Goal: Task Accomplishment & Management: Use online tool/utility

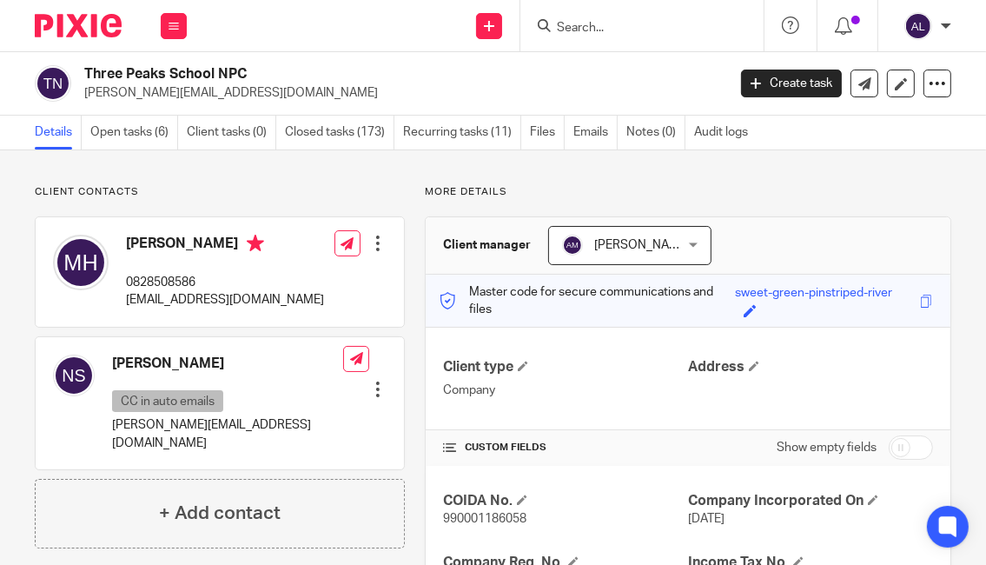
click at [188, 276] on p "0828508586" at bounding box center [225, 282] width 198 height 17
copy p "0828508586"
click at [236, 299] on p "[EMAIL_ADDRESS][DOMAIN_NAME]" at bounding box center [225, 299] width 198 height 17
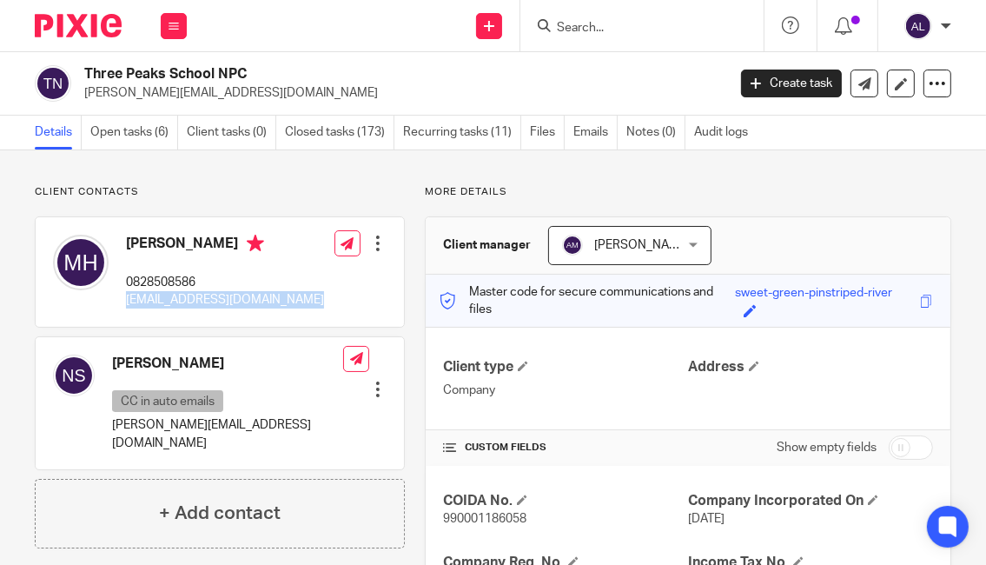
click at [236, 299] on p "[EMAIL_ADDRESS][DOMAIN_NAME]" at bounding box center [225, 299] width 198 height 17
copy div "[EMAIL_ADDRESS][DOMAIN_NAME]"
click at [170, 272] on div "Michelle Van Heerden 0828508586 accounts@threepeaks.org.za" at bounding box center [225, 272] width 198 height 75
copy p "0828508586"
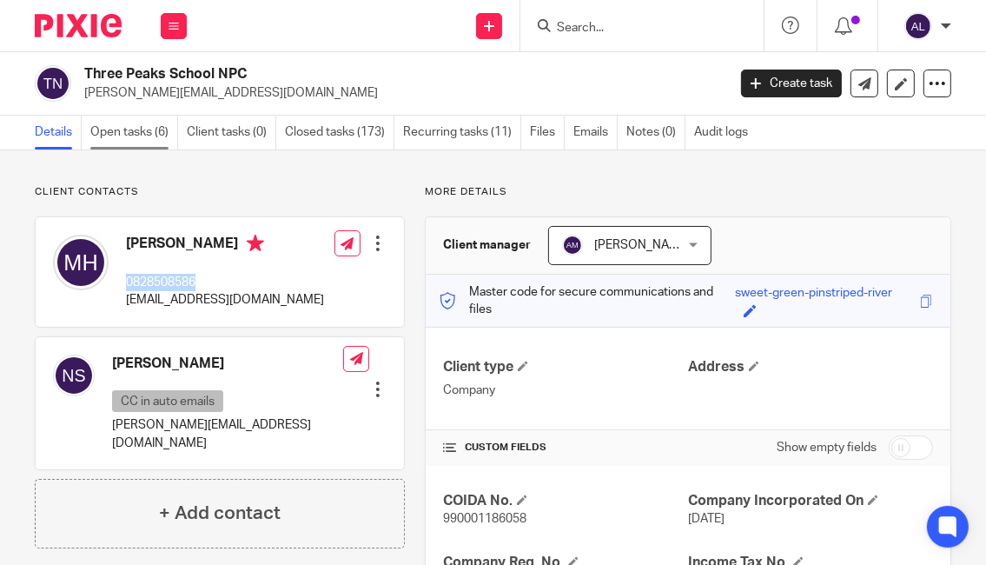
click at [143, 133] on link "Open tasks (6)" at bounding box center [134, 133] width 88 height 34
click at [572, 132] on ul "Details Open tasks (6) Client tasks (0) Closed tasks (173) Recurring tasks (11)…" at bounding box center [400, 133] width 730 height 34
click at [580, 137] on link "Emails" at bounding box center [595, 133] width 44 height 34
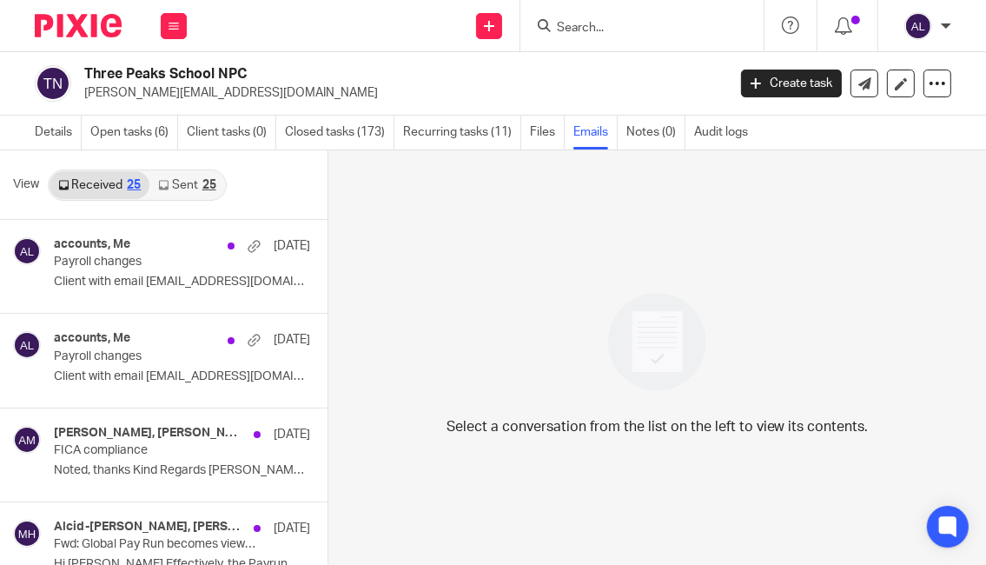
click at [205, 182] on div "25" at bounding box center [209, 185] width 14 height 12
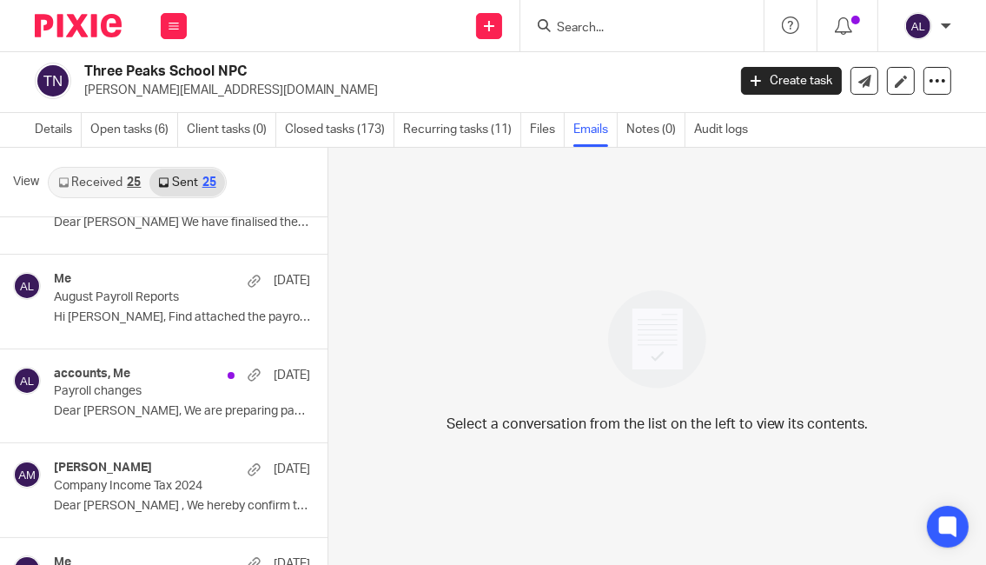
scroll to position [347, 0]
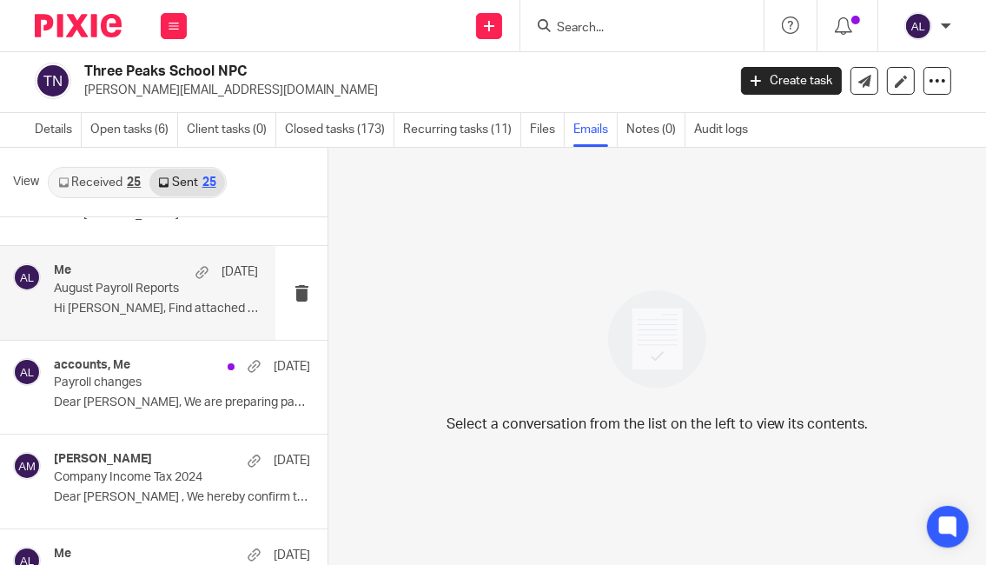
click at [179, 293] on p "August Payroll Reports" at bounding box center [135, 288] width 163 height 15
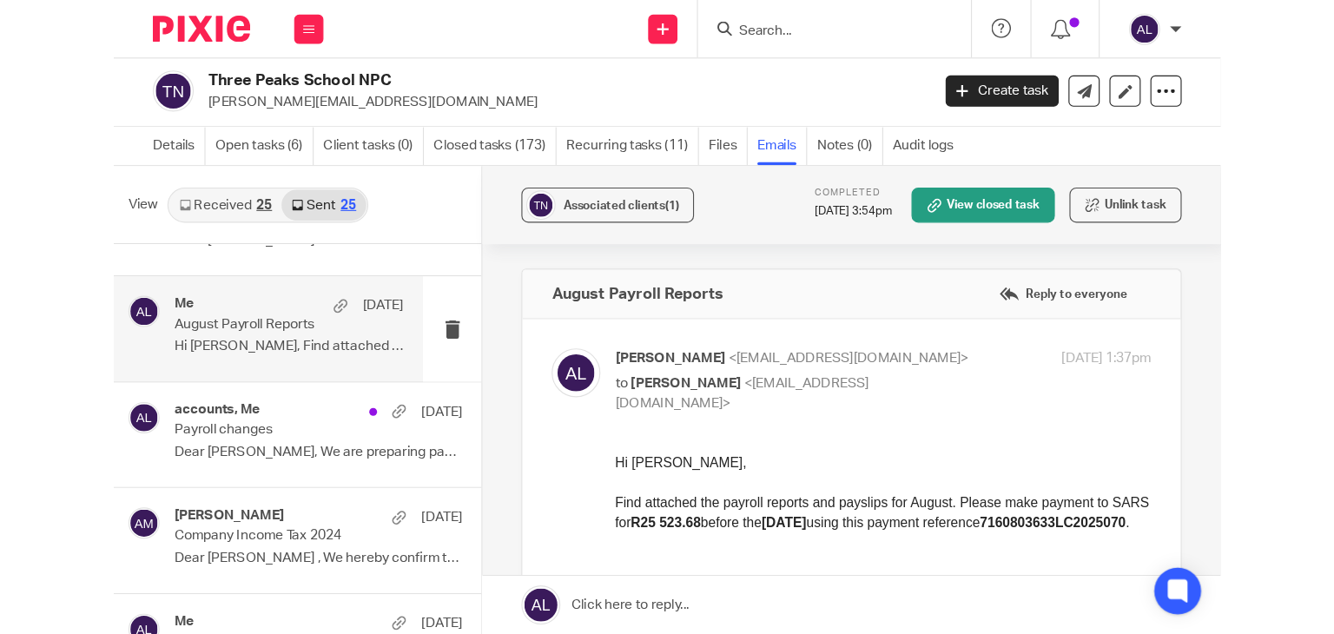
scroll to position [87, 0]
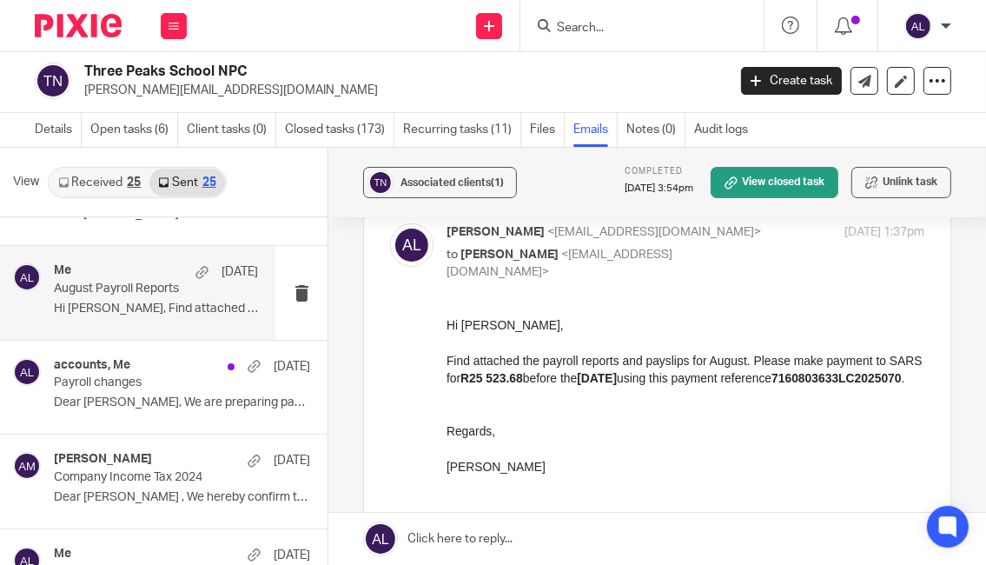
drag, startPoint x: 551, startPoint y: 484, endPoint x: 876, endPoint y: 632, distance: 357.2
click at [446, 316] on html "Hi [PERSON_NAME], Find attached the payroll reports and payslips for August. Pl…" at bounding box center [685, 403] width 478 height 177
copy div "Hi [PERSON_NAME], Find attached the payroll reports and payslips for August. Pl…"
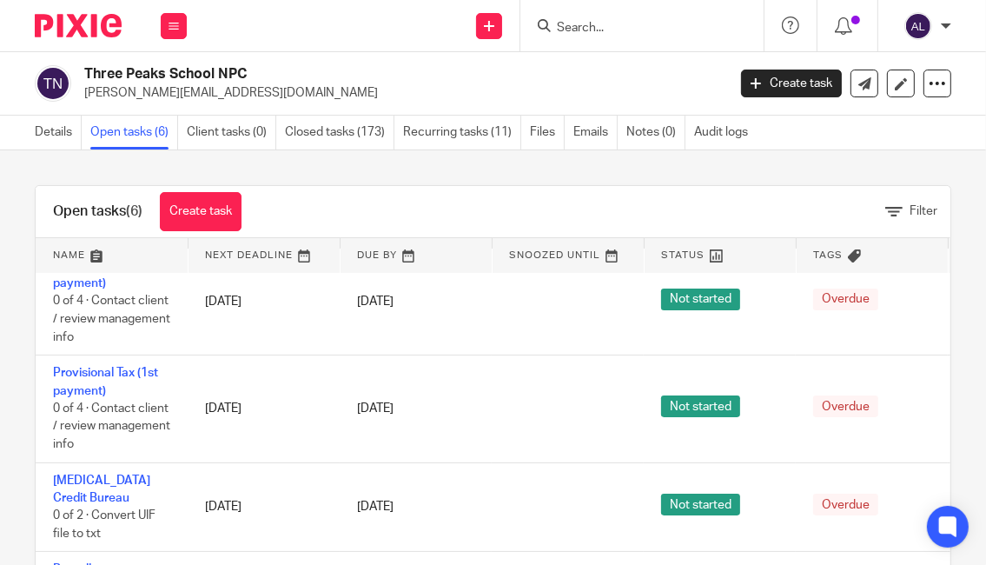
scroll to position [239, 0]
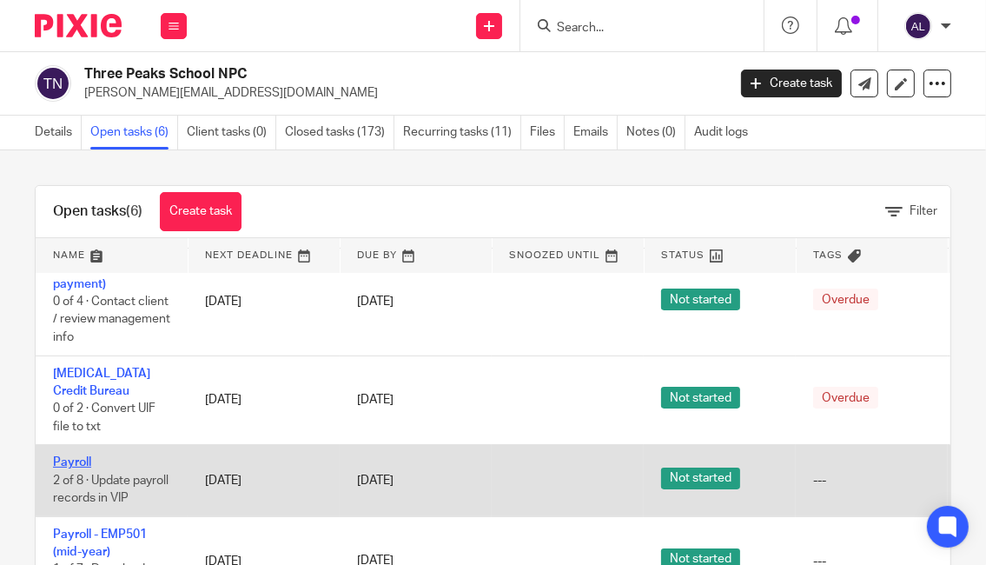
click at [69, 456] on link "Payroll" at bounding box center [72, 462] width 38 height 12
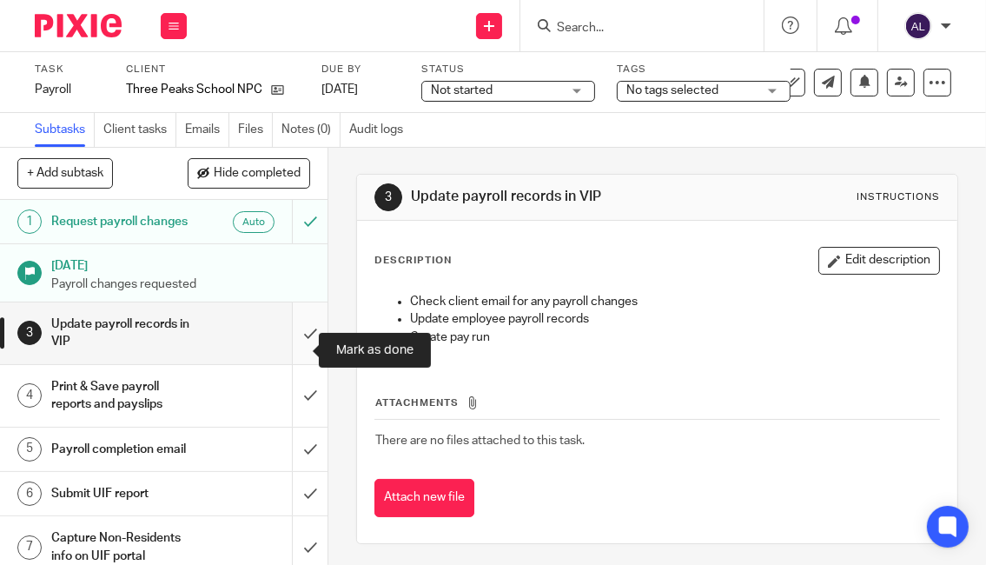
click at [300, 343] on input "submit" at bounding box center [163, 333] width 327 height 62
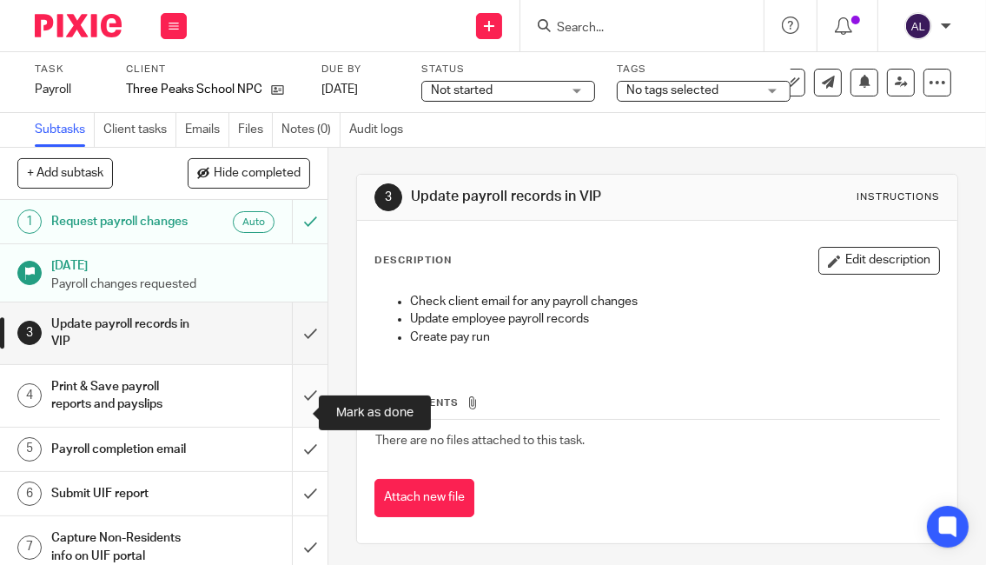
click at [299, 418] on input "submit" at bounding box center [163, 396] width 327 height 62
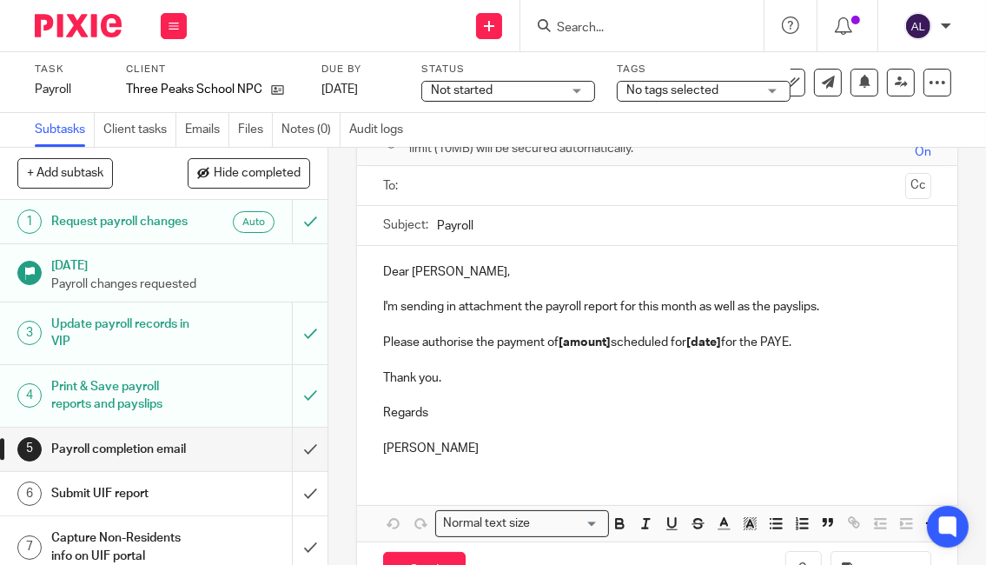
scroll to position [190, 0]
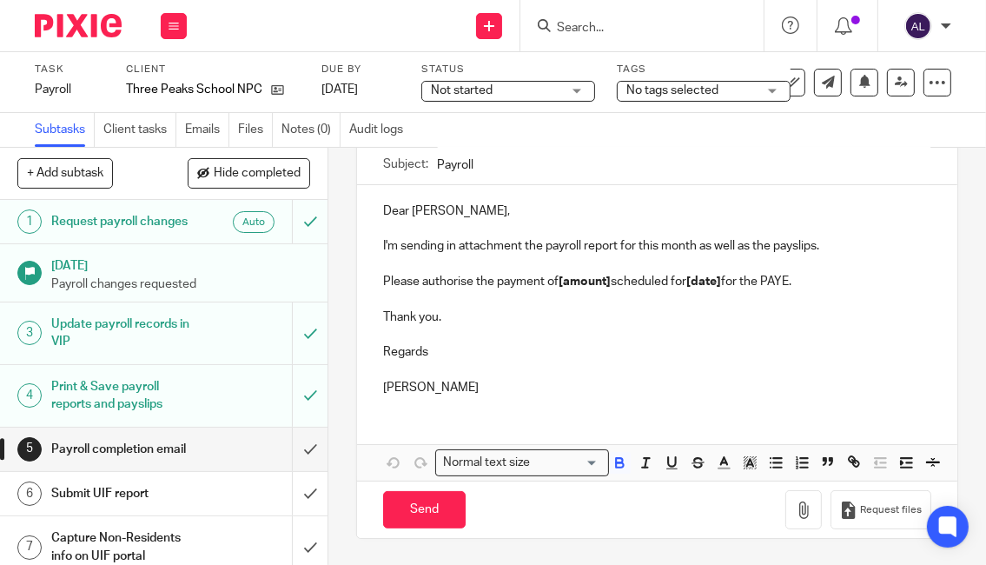
drag, startPoint x: 503, startPoint y: 366, endPoint x: 368, endPoint y: 189, distance: 221.9
click at [368, 189] on div "Dear [PERSON_NAME], I'm sending in attachment the payroll report for this month…" at bounding box center [657, 297] width 601 height 224
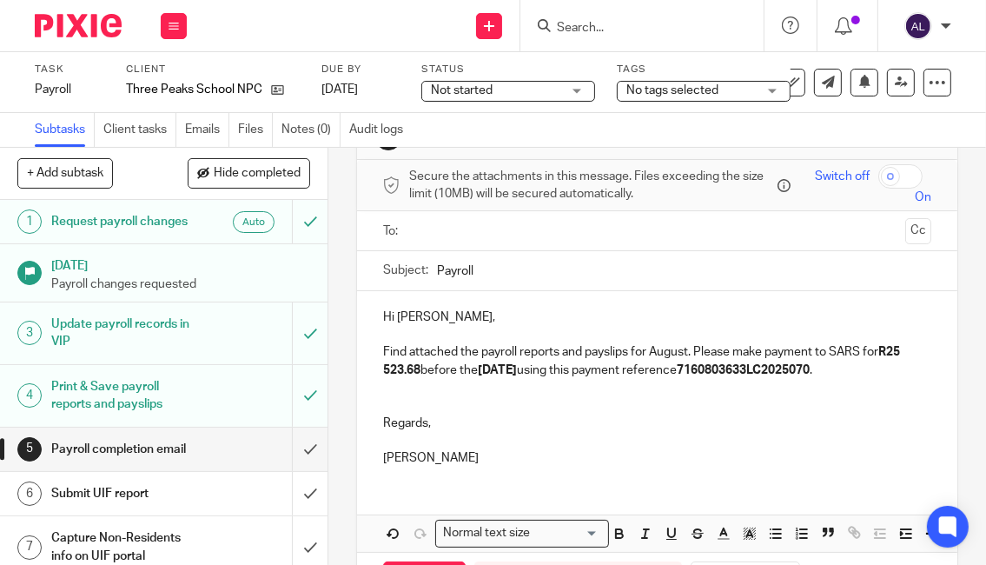
scroll to position [0, 0]
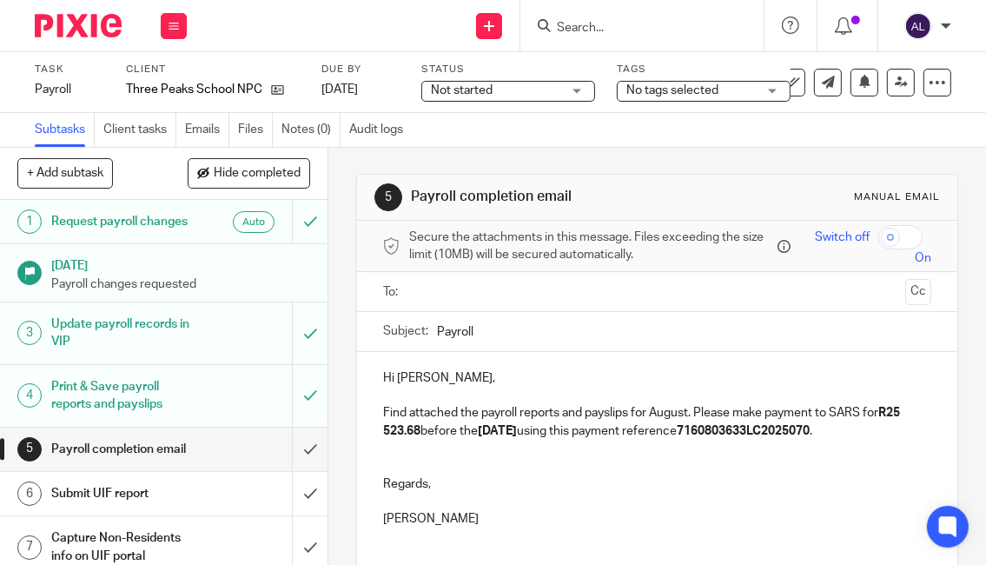
click at [452, 306] on div at bounding box center [658, 291] width 495 height 39
click at [452, 294] on input "text" at bounding box center [656, 291] width 483 height 20
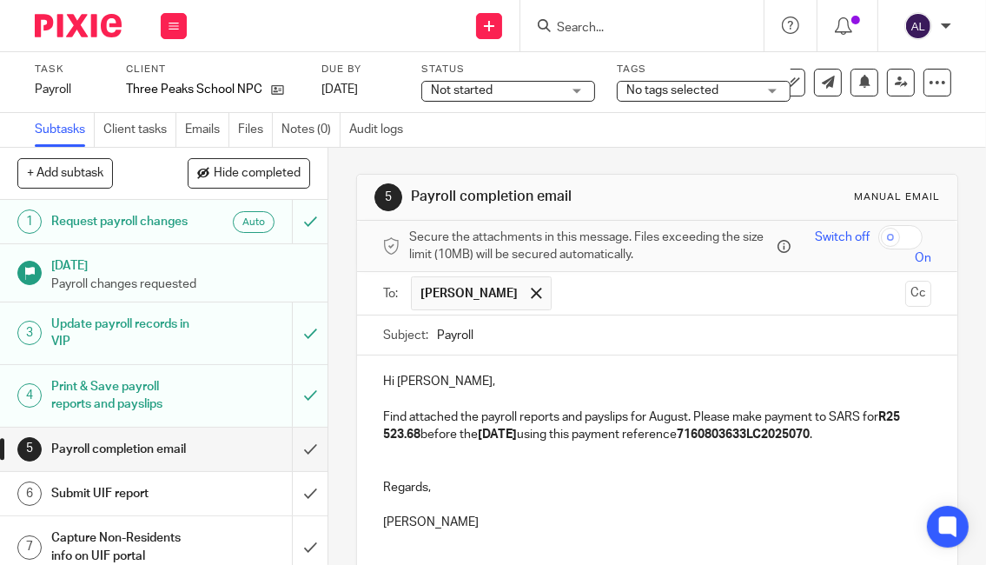
drag, startPoint x: 431, startPoint y: 335, endPoint x: 548, endPoint y: 397, distance: 132.5
click at [437, 335] on input "Payroll" at bounding box center [684, 334] width 495 height 39
click at [661, 414] on p "Find attached the payroll reports and payslips for August. Please make payment …" at bounding box center [657, 426] width 549 height 36
click at [459, 432] on strong "R25 523.68" at bounding box center [653, 426] width 541 height 30
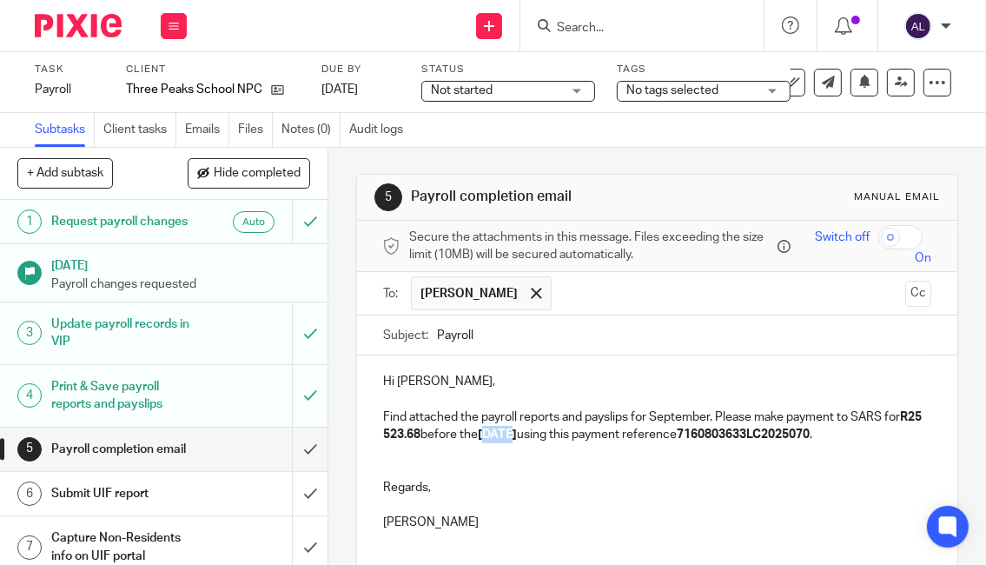
drag, startPoint x: 554, startPoint y: 432, endPoint x: 525, endPoint y: 432, distance: 29.5
click at [517, 432] on strong "[DATE]" at bounding box center [497, 434] width 39 height 12
click at [804, 432] on strong "7160803633LC2025070" at bounding box center [743, 434] width 133 height 12
click at [804, 432] on p "Find attached the payroll reports and payslips for September. Please make payme…" at bounding box center [657, 426] width 549 height 36
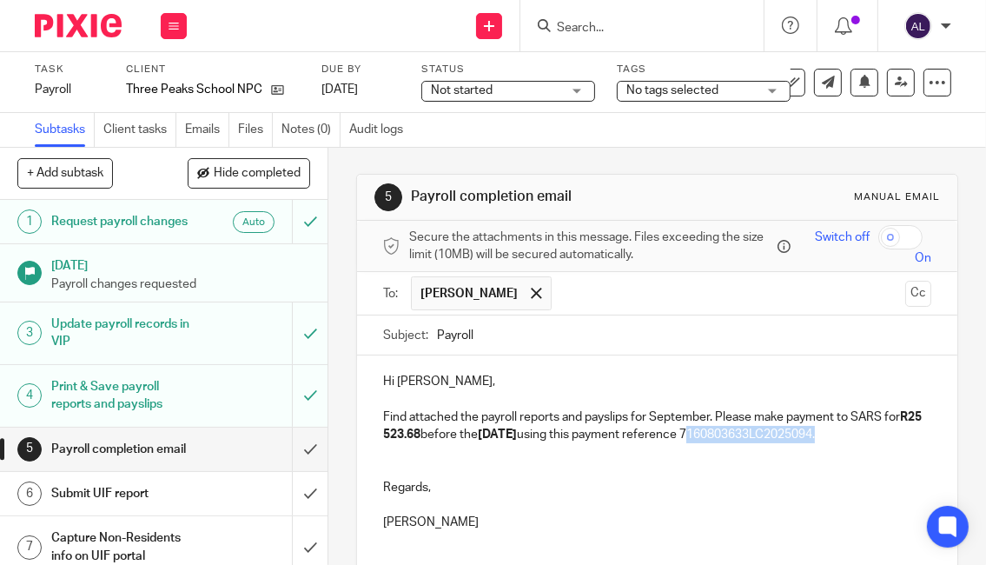
click at [804, 432] on p "Find attached the payroll reports and payslips for September. Please make payme…" at bounding box center [657, 426] width 549 height 36
click at [598, 470] on p at bounding box center [657, 468] width 549 height 17
click at [429, 334] on div "Subject: Payroll" at bounding box center [657, 334] width 549 height 39
click at [430, 334] on div "Subject: Payroll" at bounding box center [657, 334] width 549 height 39
click at [437, 327] on input "Payroll" at bounding box center [684, 334] width 495 height 39
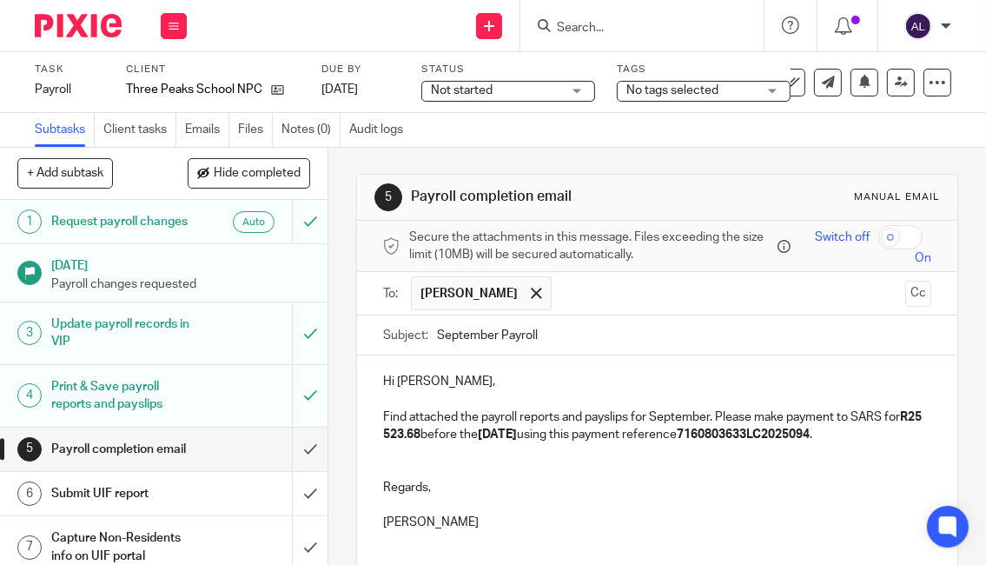
click at [645, 321] on input "September Payroll" at bounding box center [684, 334] width 495 height 39
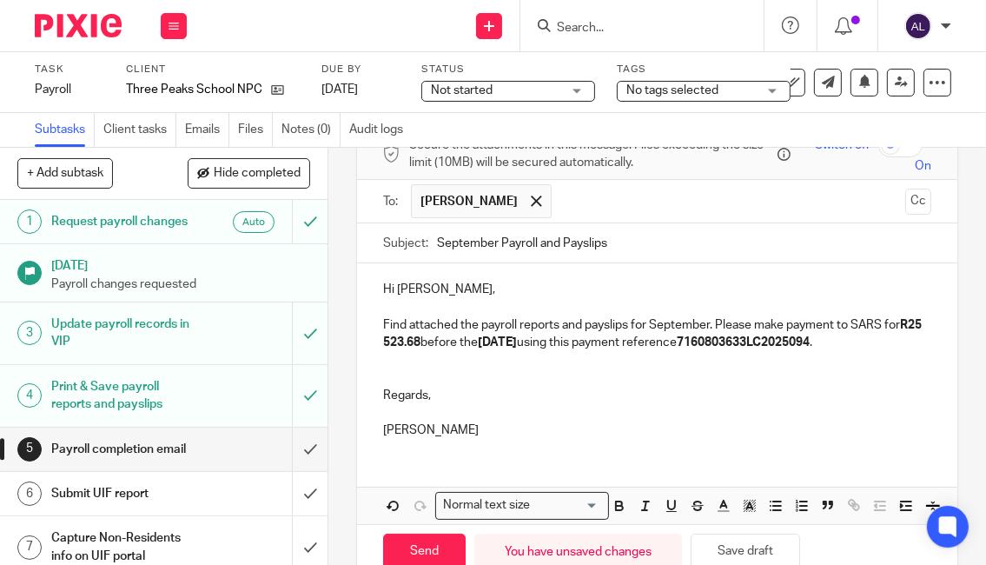
scroll to position [195, 0]
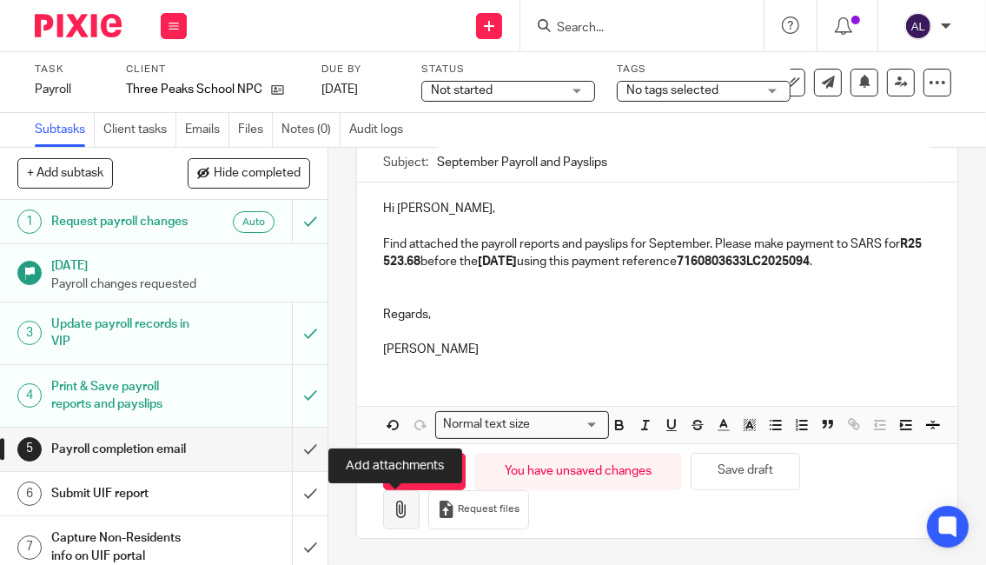
type input "September Payroll and Payslips"
click at [384, 506] on button "button" at bounding box center [401, 509] width 36 height 39
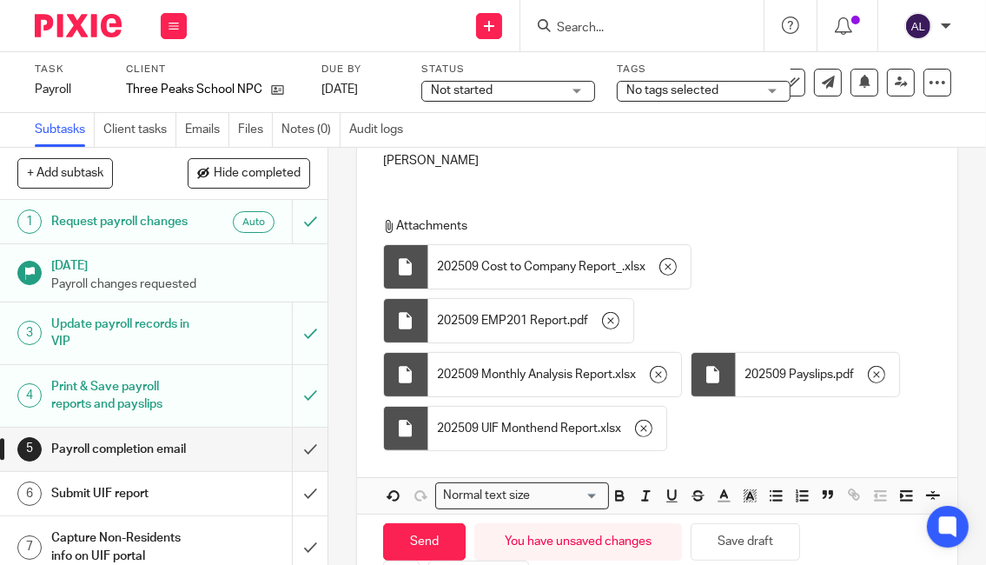
scroll to position [453, 0]
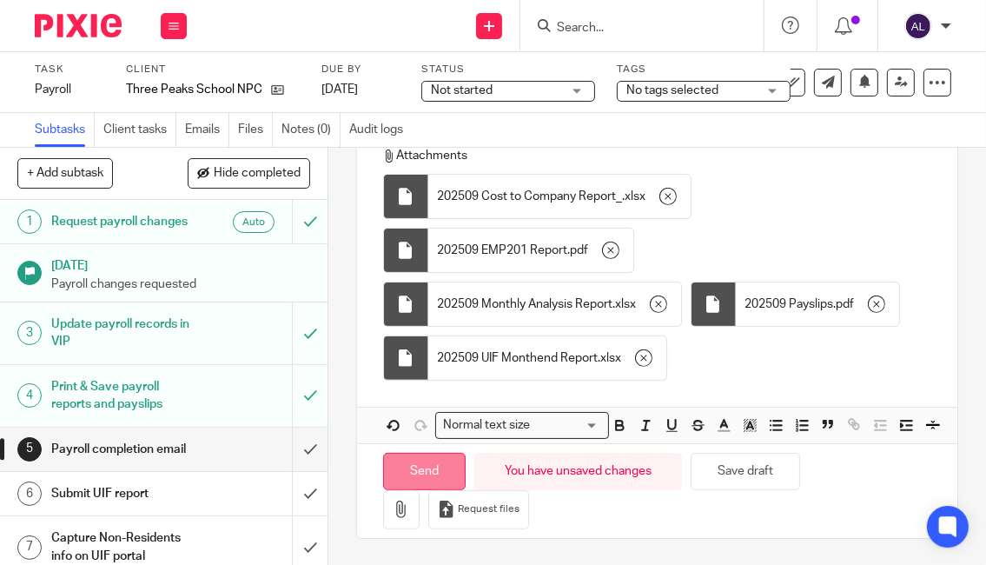
click at [417, 467] on input "Send" at bounding box center [424, 471] width 83 height 37
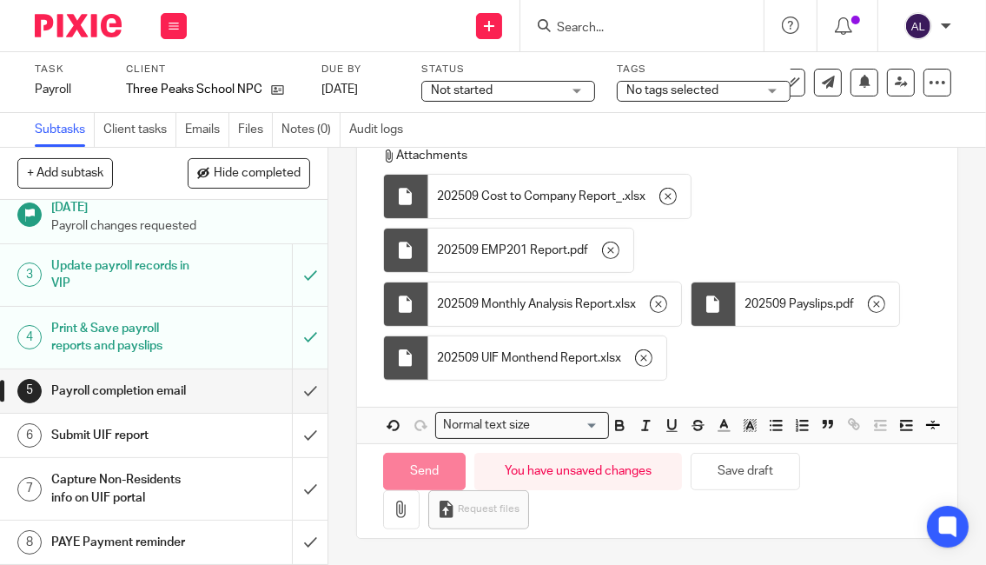
click at [725, 354] on div "Attachments 202509 Cost to Company Report_ . xlsx 202509 EMP201 Report . pdf 20…" at bounding box center [658, 267] width 551 height 241
click at [284, 449] on input "submit" at bounding box center [163, 434] width 327 height 43
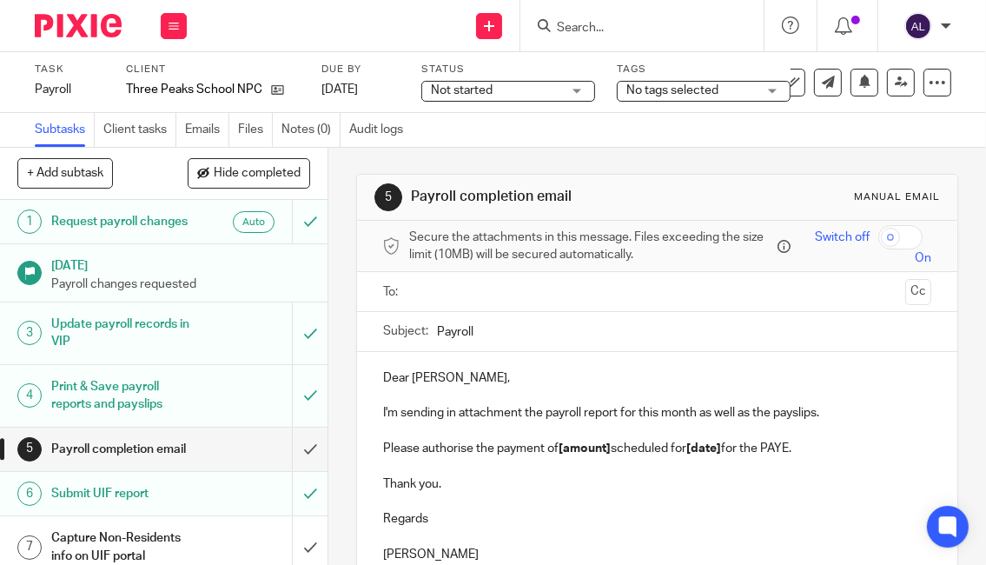
click at [153, 491] on link "6 Submit UIF report" at bounding box center [146, 493] width 292 height 43
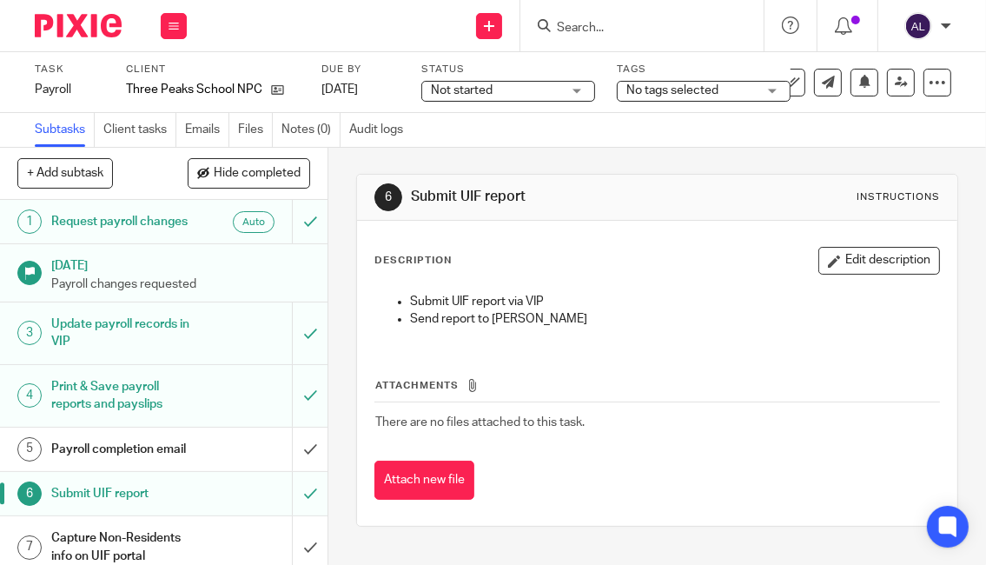
click at [155, 471] on link "5 Payroll completion email" at bounding box center [146, 448] width 292 height 43
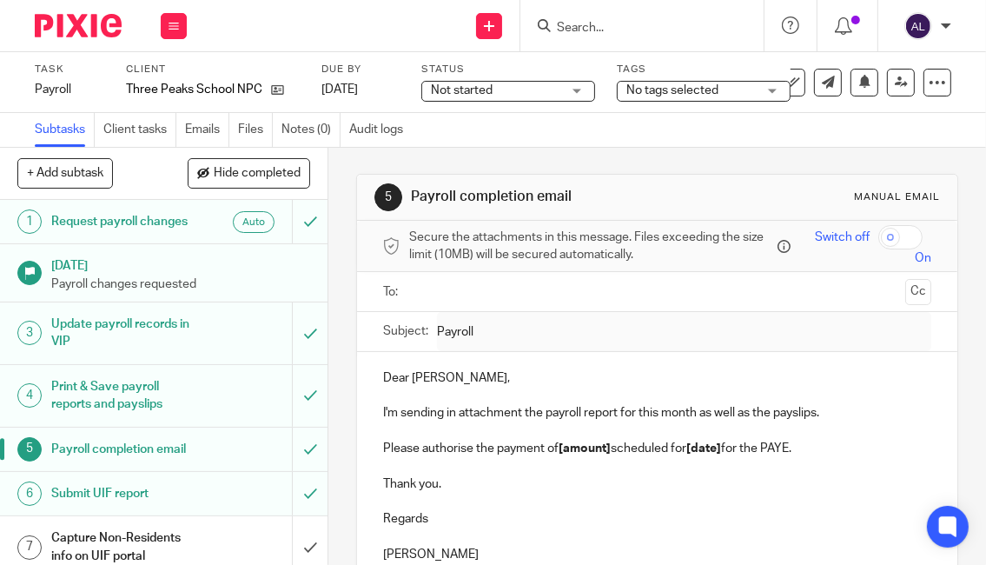
drag, startPoint x: 495, startPoint y: 550, endPoint x: 364, endPoint y: 378, distance: 216.3
click at [364, 378] on div "Dear [PERSON_NAME], I'm sending in attachment the payroll report for this month…" at bounding box center [657, 464] width 601 height 224
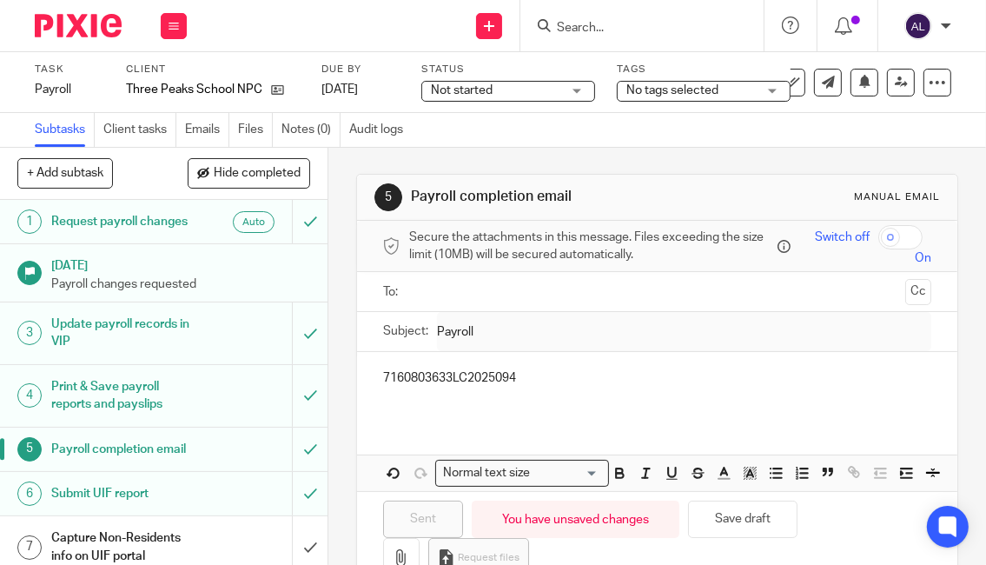
click at [444, 290] on input "text" at bounding box center [656, 291] width 483 height 20
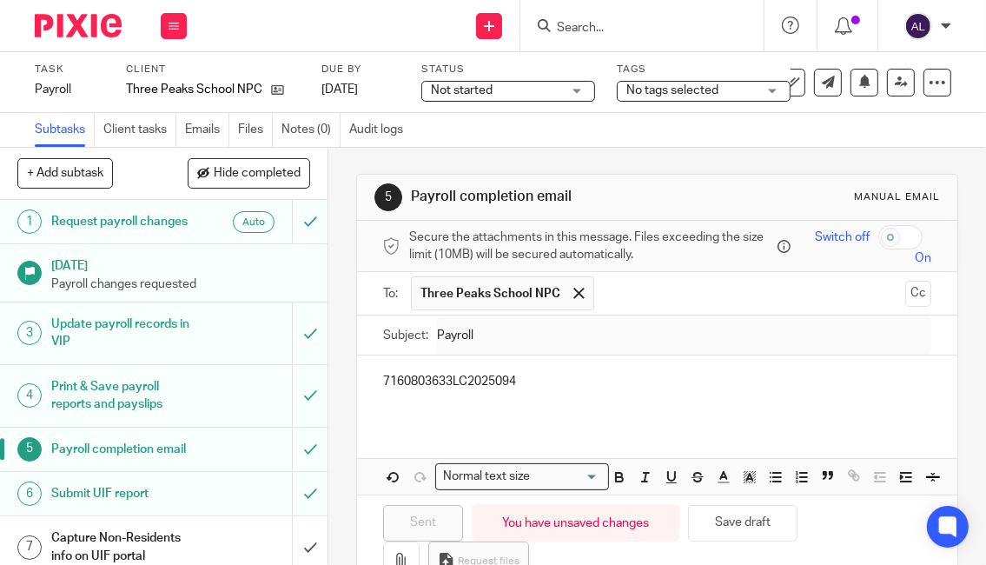
click at [569, 289] on div at bounding box center [579, 294] width 20 height 26
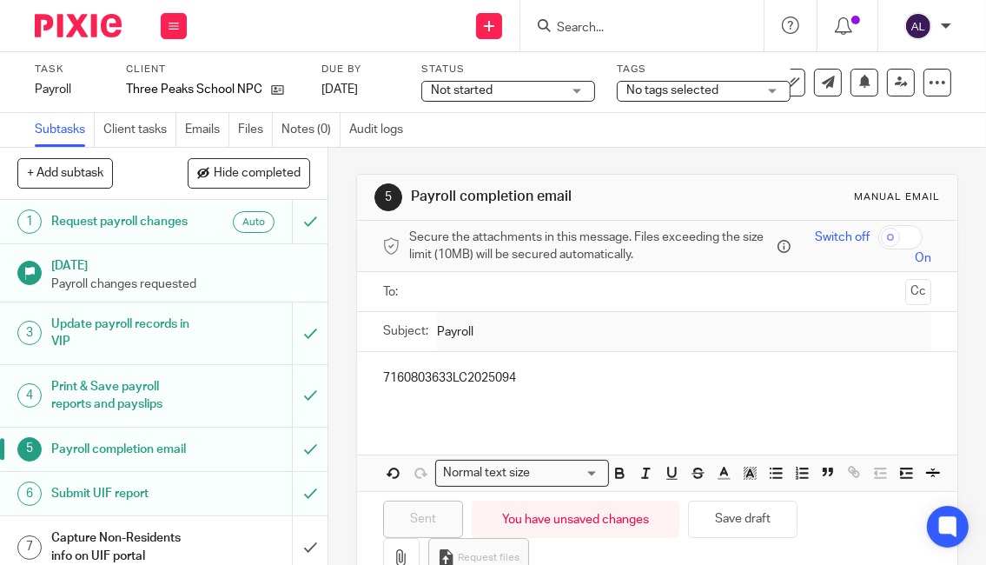
click at [566, 289] on input "text" at bounding box center [656, 291] width 483 height 20
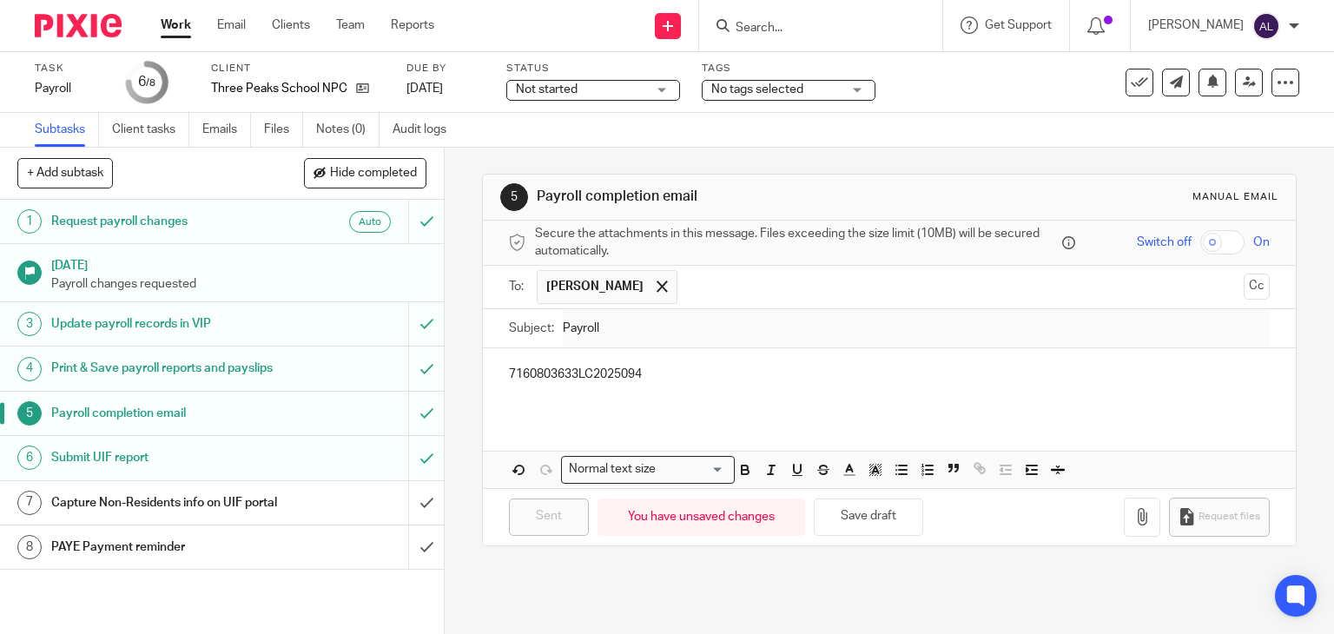
drag, startPoint x: 1118, startPoint y: 387, endPoint x: 1004, endPoint y: 387, distance: 113.8
click at [985, 387] on div "7160803633LC2025094" at bounding box center [890, 382] width 814 height 68
click at [400, 564] on input "submit" at bounding box center [222, 547] width 444 height 43
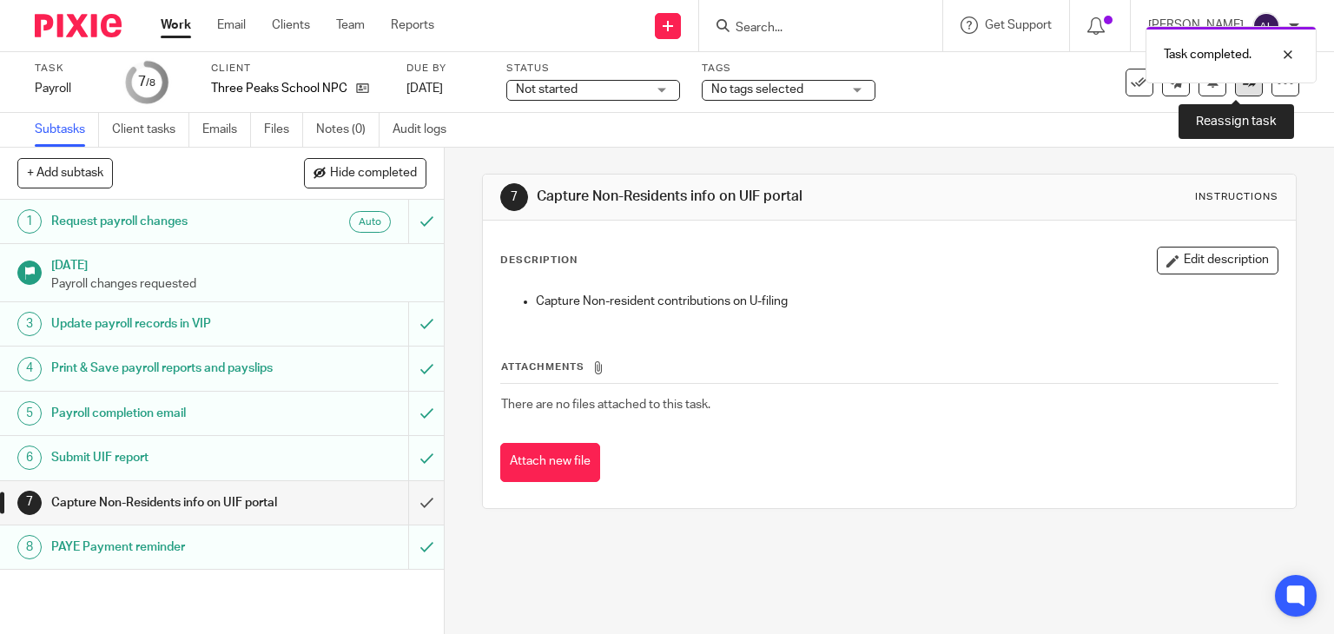
click at [1235, 93] on link at bounding box center [1249, 83] width 28 height 28
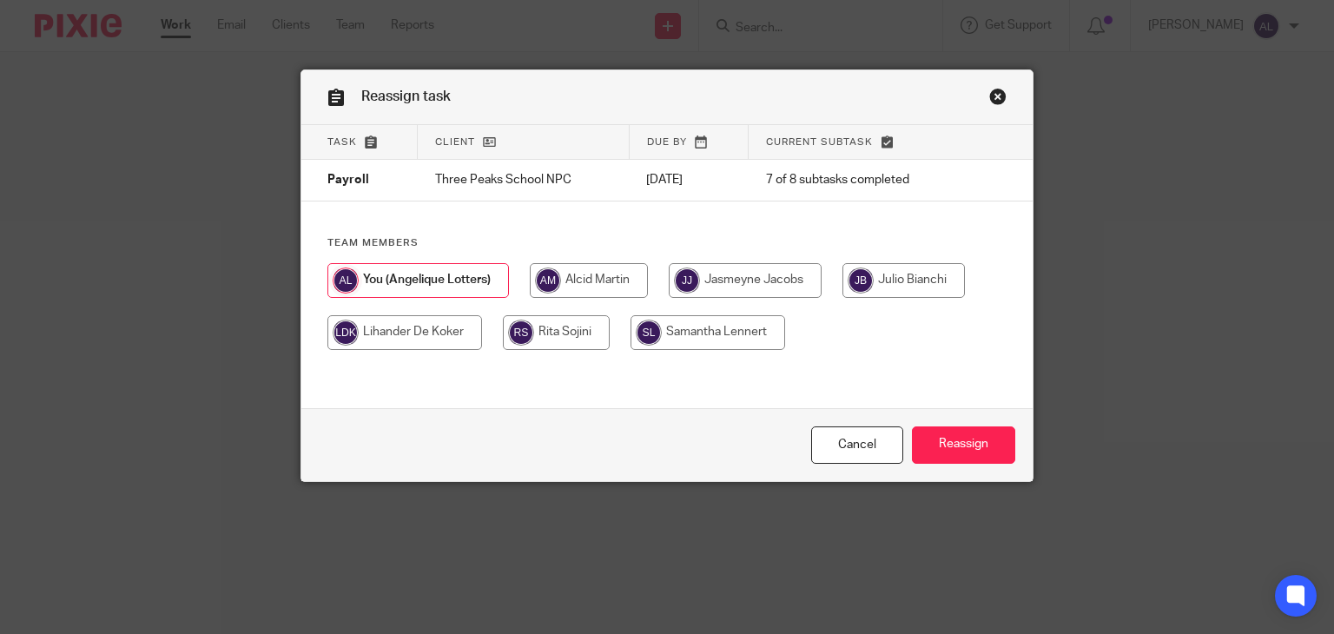
click at [787, 282] on input "radio" at bounding box center [745, 280] width 153 height 35
radio input "true"
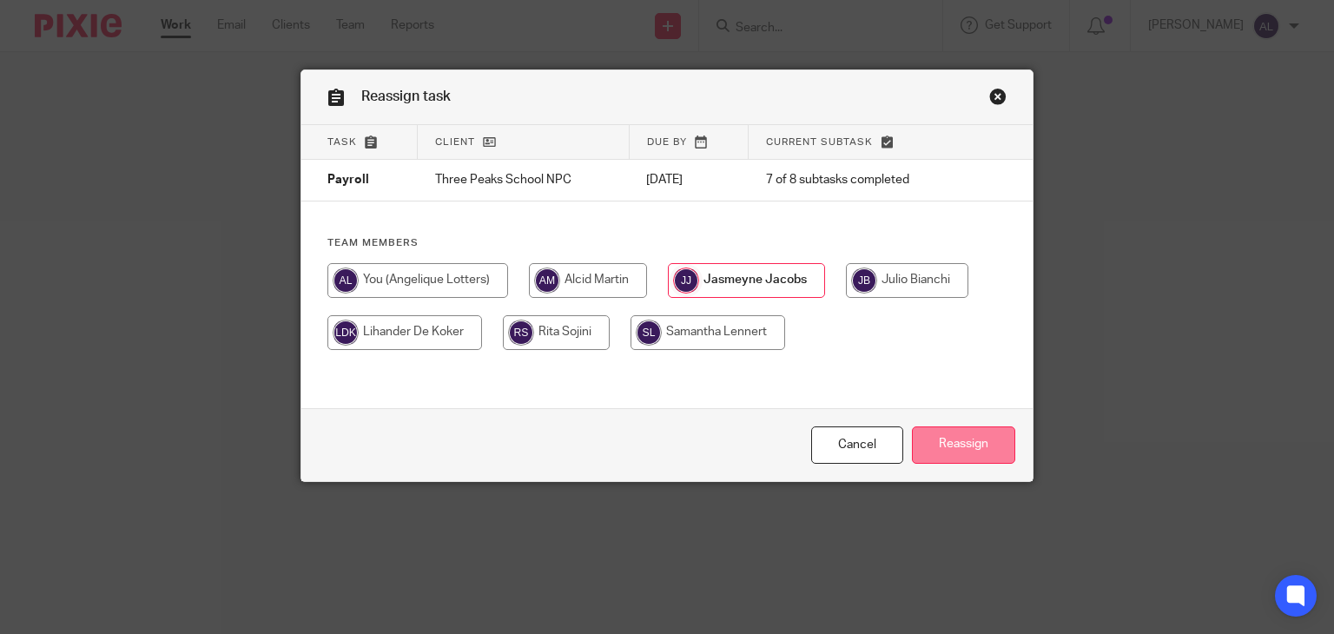
click at [938, 449] on input "Reassign" at bounding box center [963, 444] width 103 height 37
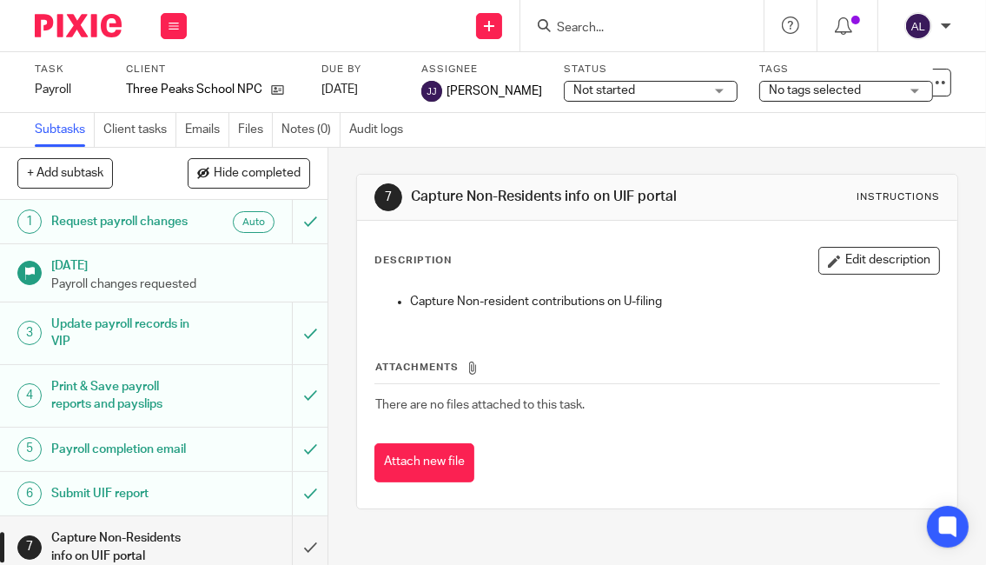
click at [596, 31] on input "Search" at bounding box center [633, 29] width 156 height 16
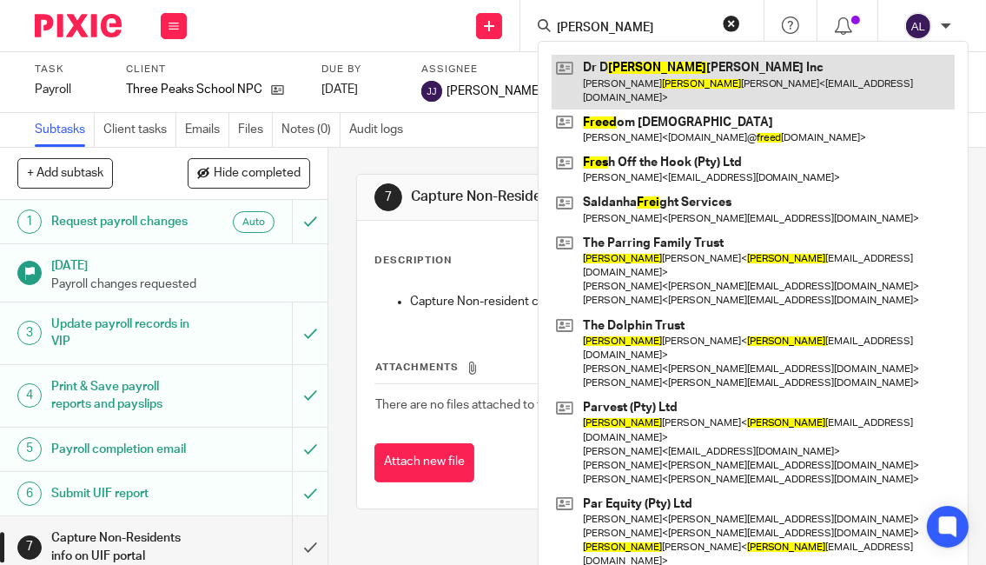
type input "fred"
click at [637, 66] on link at bounding box center [753, 82] width 403 height 54
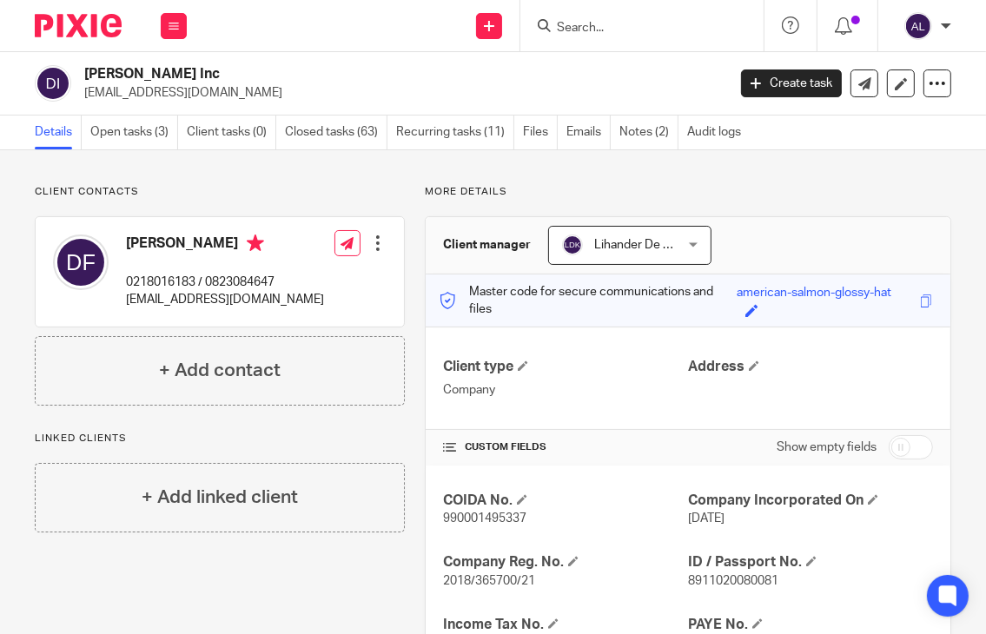
click at [160, 282] on p "0218016183 / 0823084647" at bounding box center [225, 282] width 198 height 17
copy p "0218016183"
click at [195, 296] on p "[EMAIL_ADDRESS][DOMAIN_NAME]" at bounding box center [225, 299] width 198 height 17
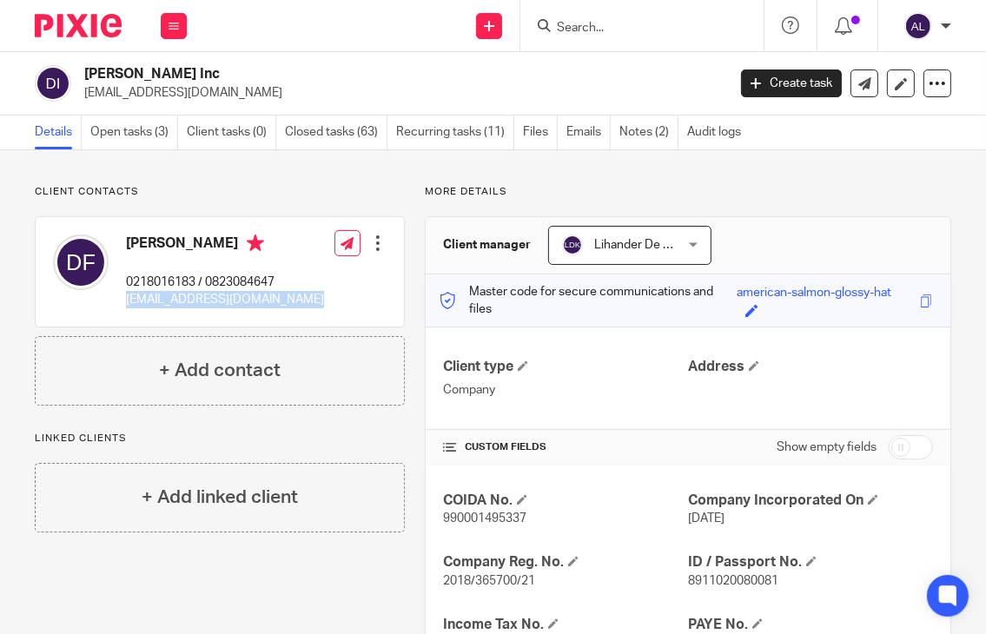
click at [195, 296] on p "[EMAIL_ADDRESS][DOMAIN_NAME]" at bounding box center [225, 299] width 198 height 17
copy div "[EMAIL_ADDRESS][DOMAIN_NAME]"
drag, startPoint x: 594, startPoint y: 133, endPoint x: 562, endPoint y: 147, distance: 35.0
click at [594, 134] on link "Emails" at bounding box center [588, 133] width 44 height 34
click at [136, 129] on link "Open tasks (3)" at bounding box center [134, 133] width 88 height 34
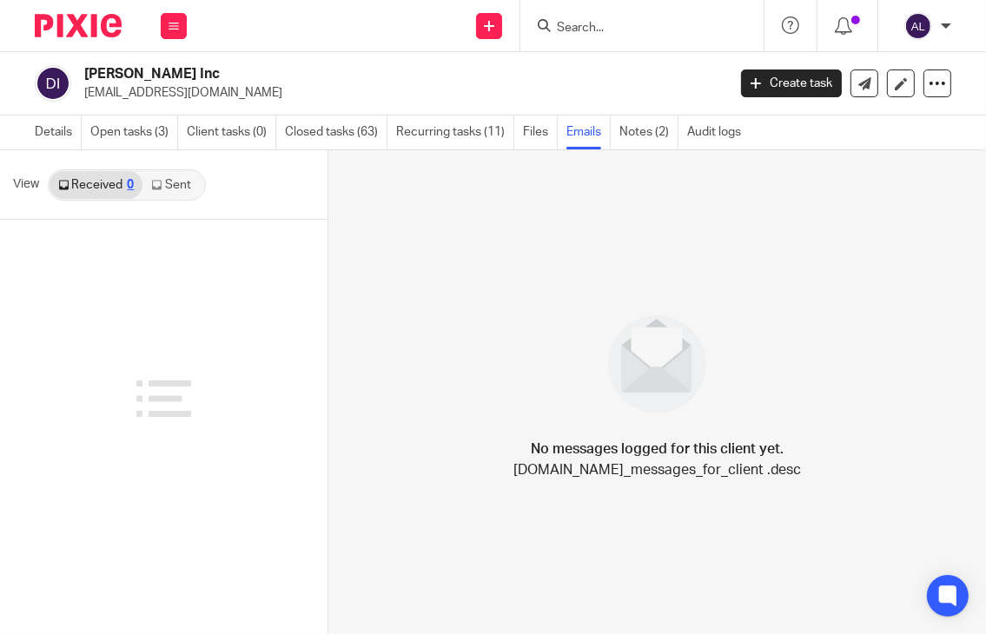
click at [181, 185] on link "Sent" at bounding box center [172, 185] width 61 height 28
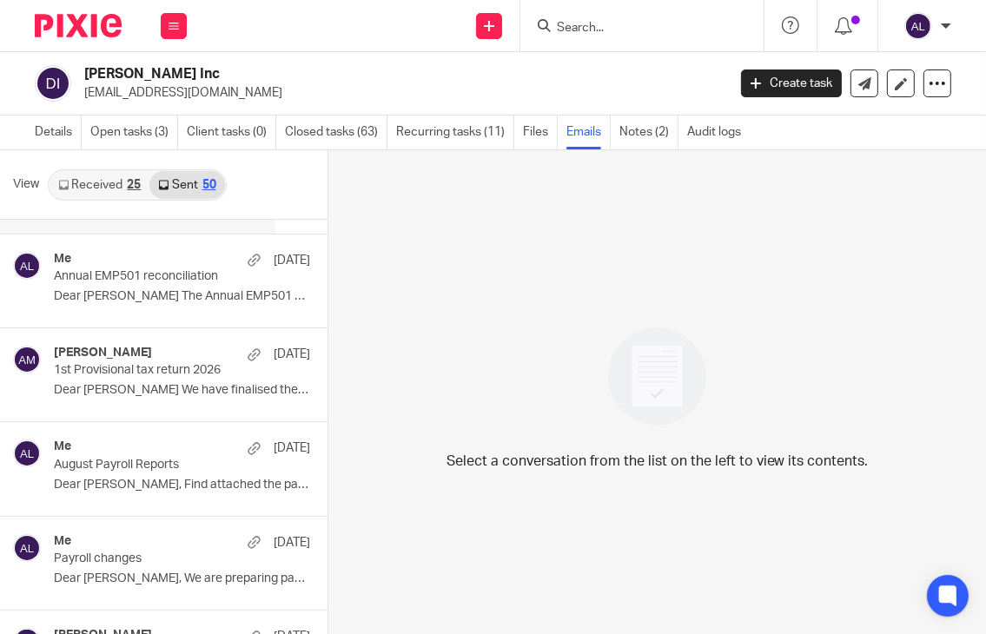
scroll to position [347, 0]
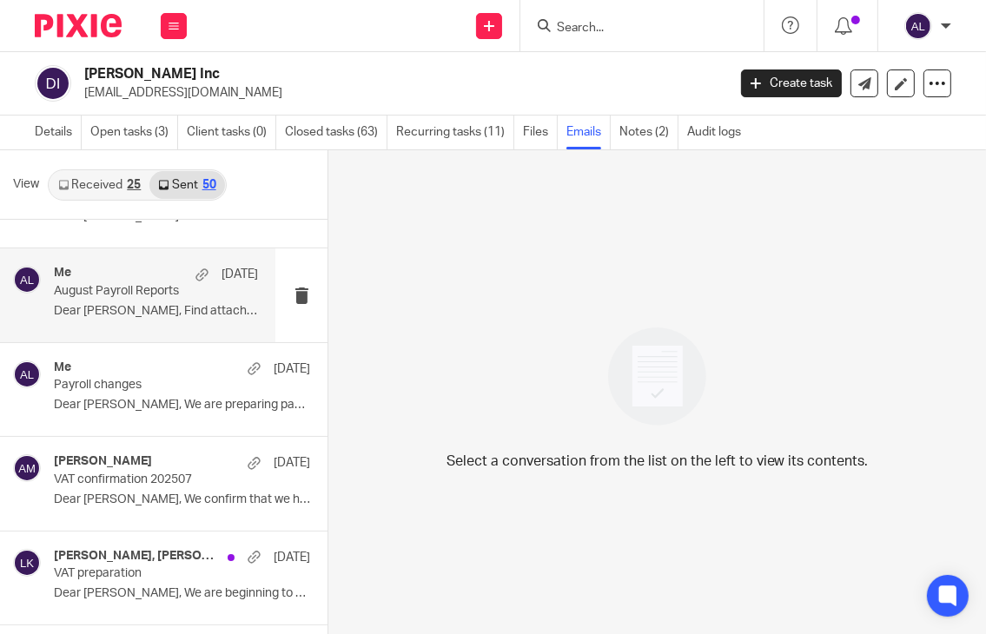
click at [180, 332] on div "Me 19 Aug August Payroll Reports Dear Dominique, Find attached the payroll..." at bounding box center [137, 294] width 275 height 93
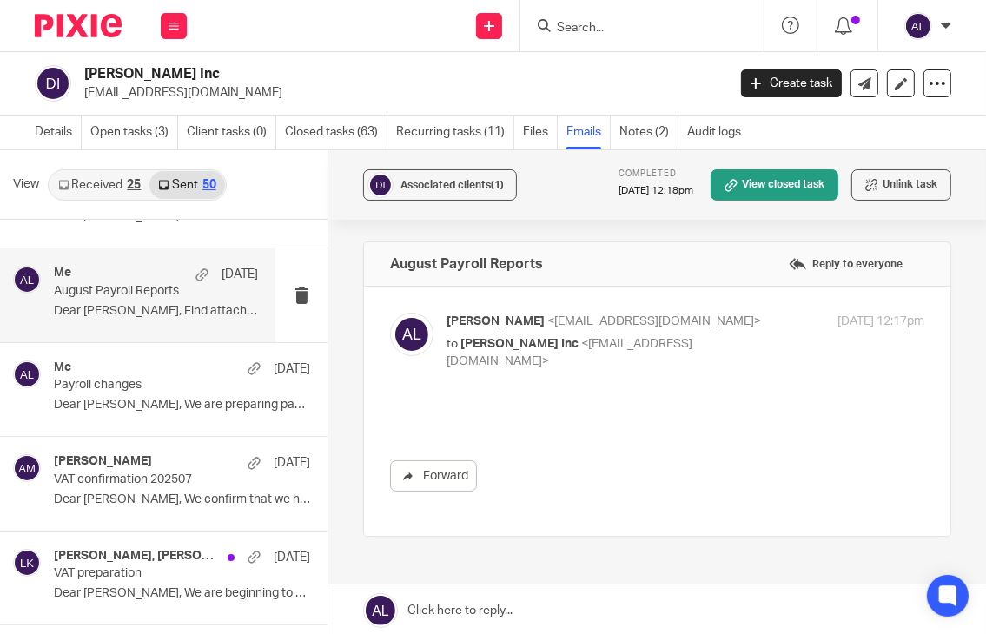
scroll to position [0, 0]
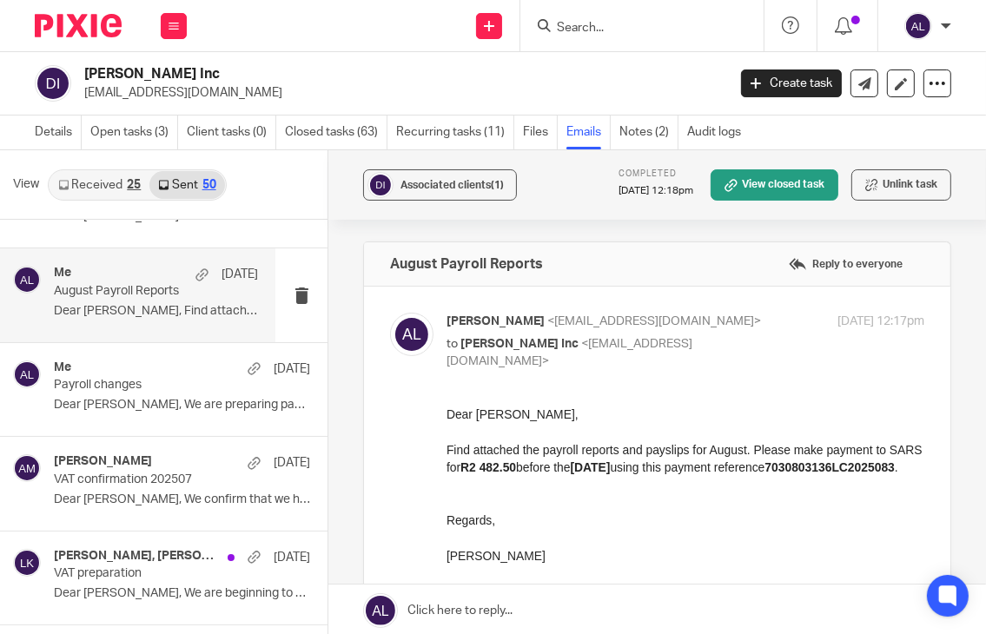
drag, startPoint x: 555, startPoint y: 573, endPoint x: 439, endPoint y: 414, distance: 197.0
click at [446, 414] on html "Dear Dominique, Find attached the payroll reports and payslips for August. Plea…" at bounding box center [685, 493] width 478 height 177
copy div "Dear Dominique, Find attached the payroll reports and payslips for August. Plea…"
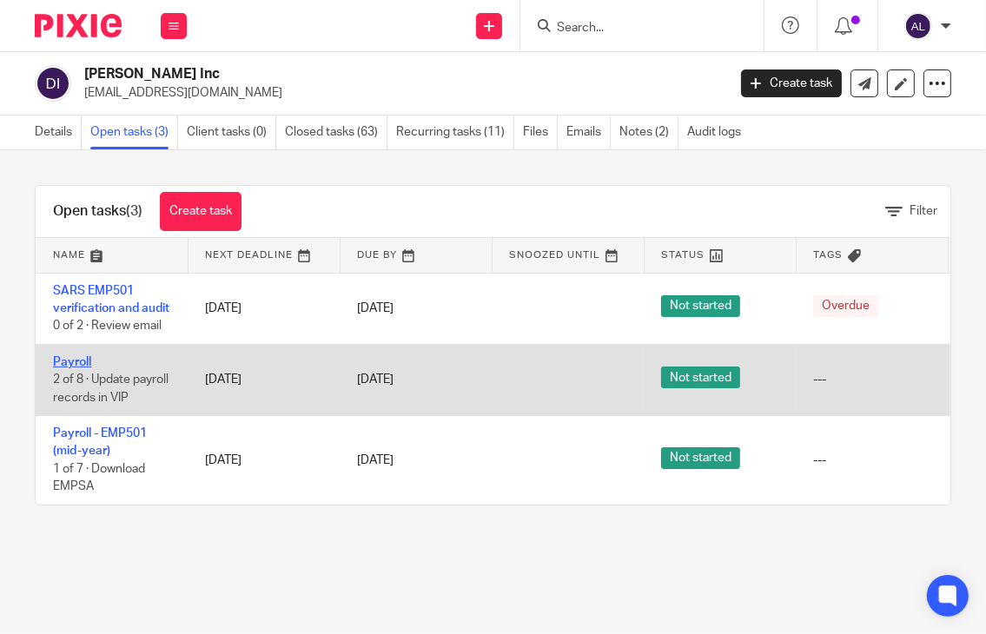
click at [86, 368] on link "Payroll" at bounding box center [72, 362] width 38 height 12
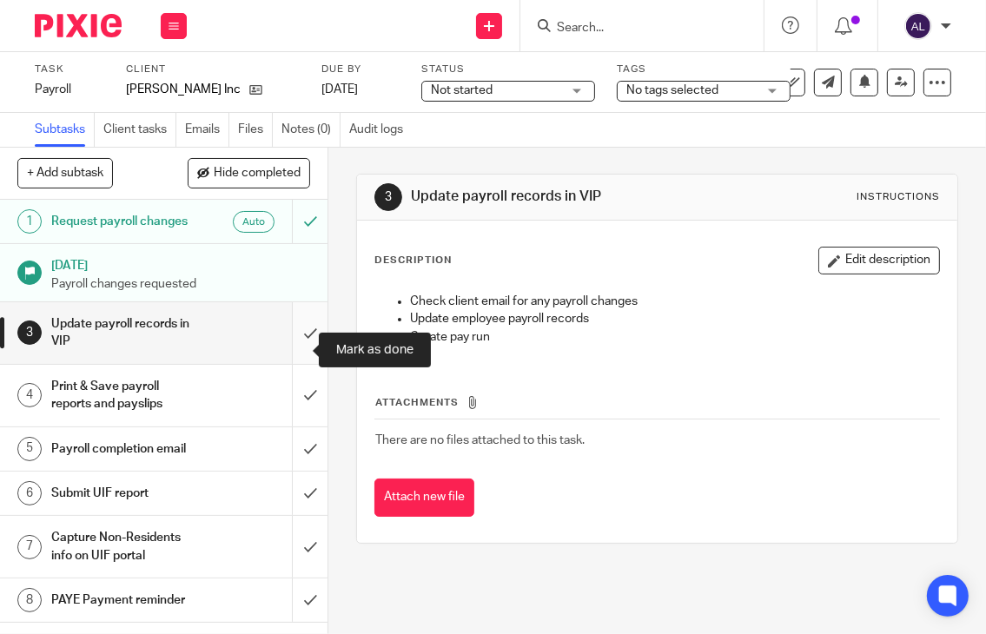
click at [289, 354] on input "submit" at bounding box center [163, 333] width 327 height 62
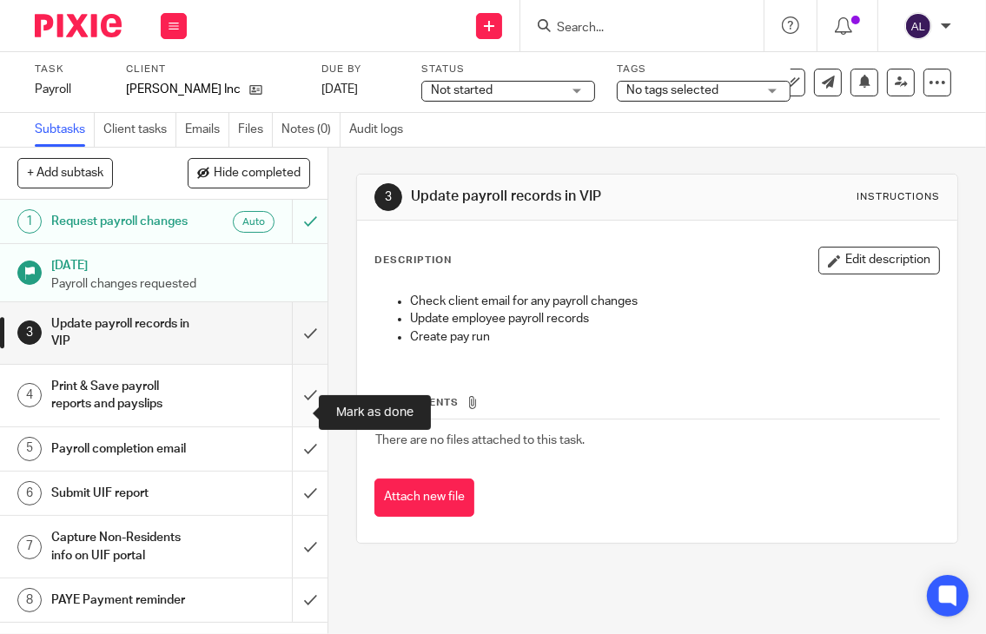
click at [294, 414] on input "submit" at bounding box center [163, 396] width 327 height 62
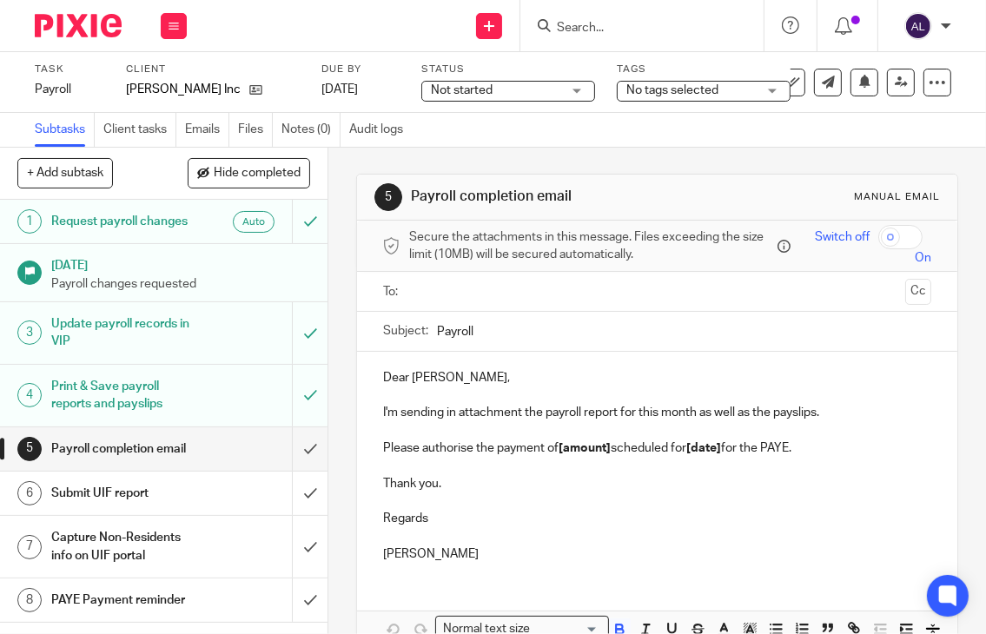
drag, startPoint x: 485, startPoint y: 547, endPoint x: 367, endPoint y: 373, distance: 210.3
click at [367, 373] on div "Dear [PERSON_NAME], I'm sending in attachment the payroll report for this month…" at bounding box center [657, 464] width 601 height 224
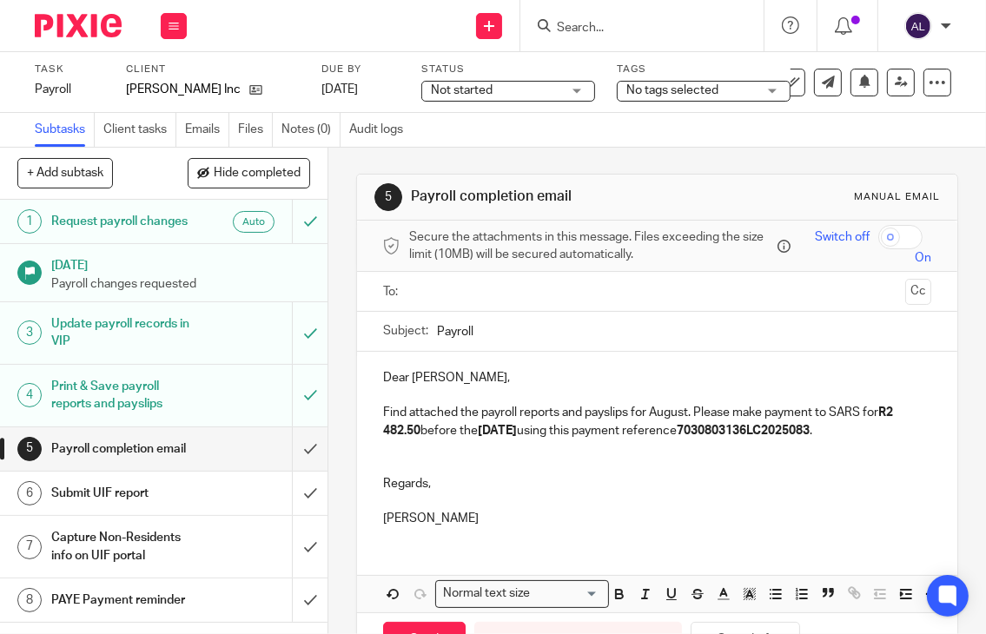
click at [411, 295] on ul at bounding box center [658, 291] width 495 height 29
click at [420, 288] on input "text" at bounding box center [656, 291] width 483 height 20
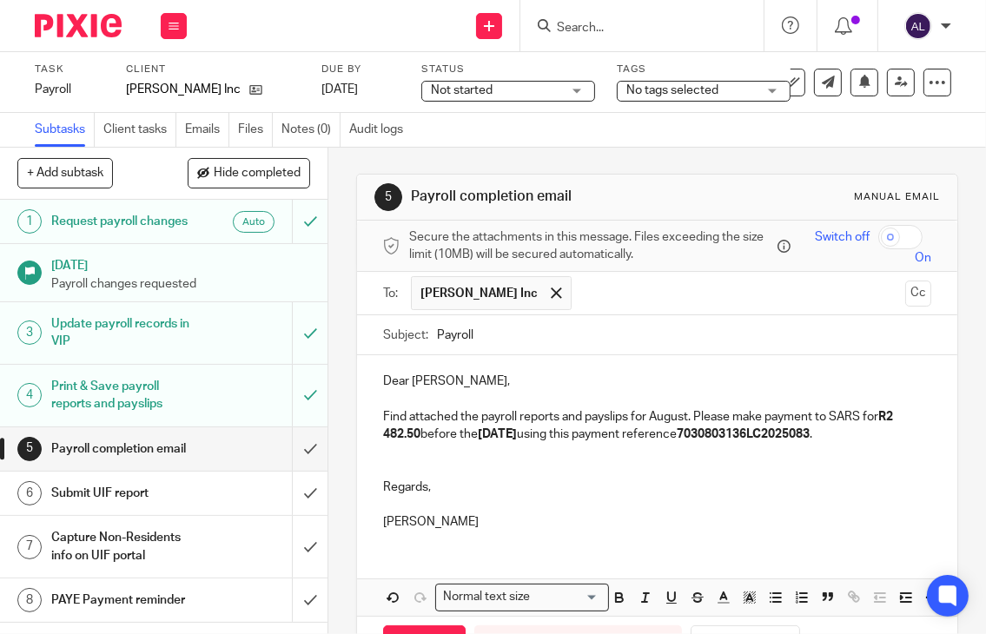
click at [429, 331] on div "Subject: Payroll" at bounding box center [657, 334] width 549 height 39
drag, startPoint x: 430, startPoint y: 331, endPoint x: 466, endPoint y: 348, distance: 39.6
click at [436, 333] on div "Subject: Payroll" at bounding box center [657, 334] width 549 height 39
click at [437, 334] on input "Payroll" at bounding box center [684, 334] width 495 height 39
click at [589, 327] on input "August Payroll" at bounding box center [684, 334] width 495 height 39
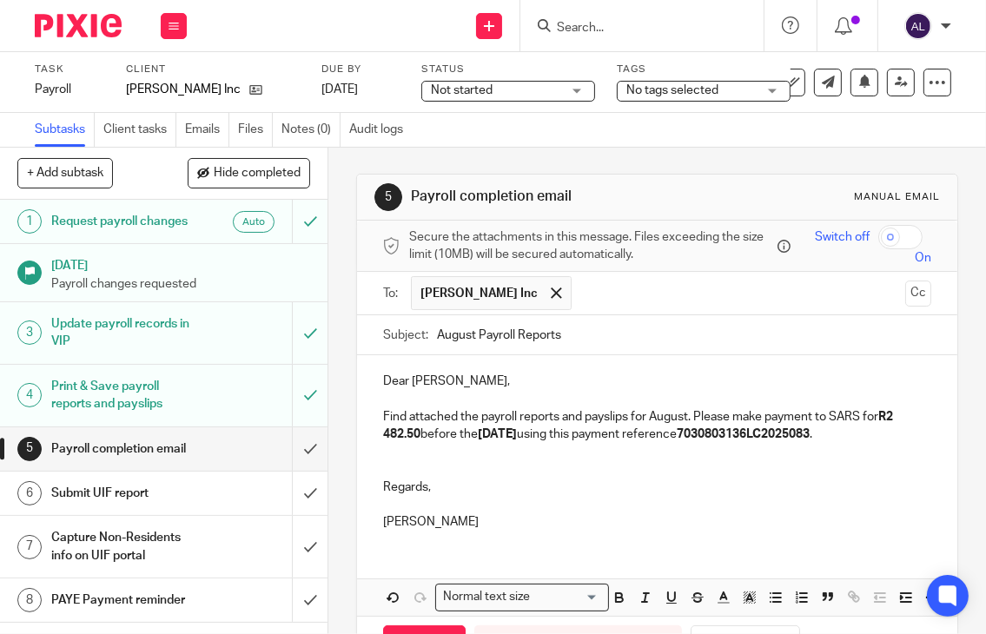
click at [442, 332] on input "August Payroll Reports" at bounding box center [684, 334] width 495 height 39
type input "September Payroll Reports"
click at [664, 417] on p "Find attached the payroll reports and payslips for August. Please make payment …" at bounding box center [657, 426] width 549 height 36
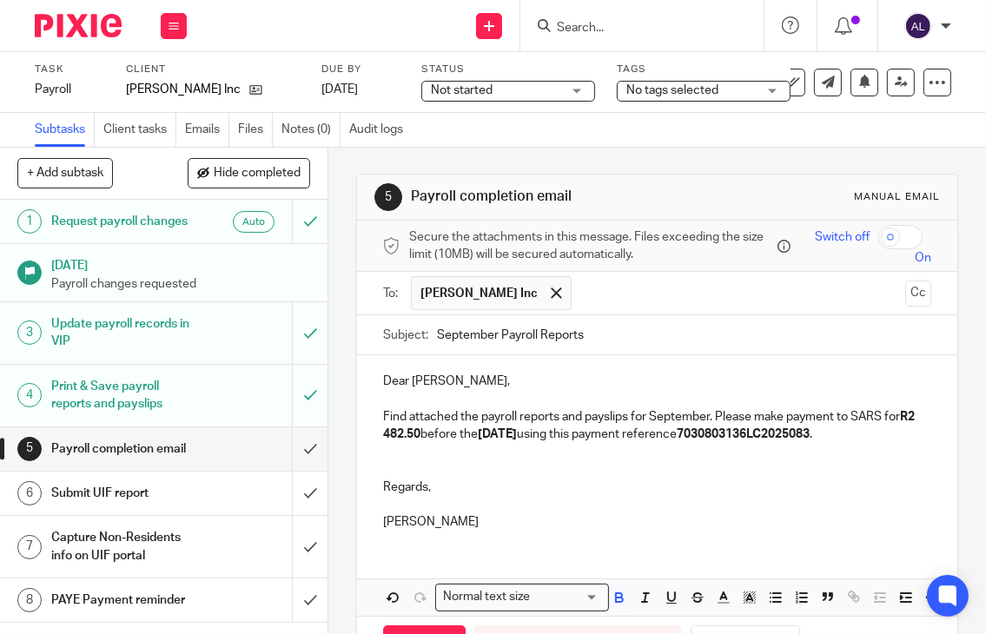
click at [813, 426] on p "Find attached the payroll reports and payslips for September. Please make payme…" at bounding box center [657, 426] width 549 height 36
click at [806, 429] on p "Find attached the payroll reports and payslips for September. Please make payme…" at bounding box center [657, 426] width 549 height 36
drag, startPoint x: 434, startPoint y: 435, endPoint x: 386, endPoint y: 435, distance: 48.6
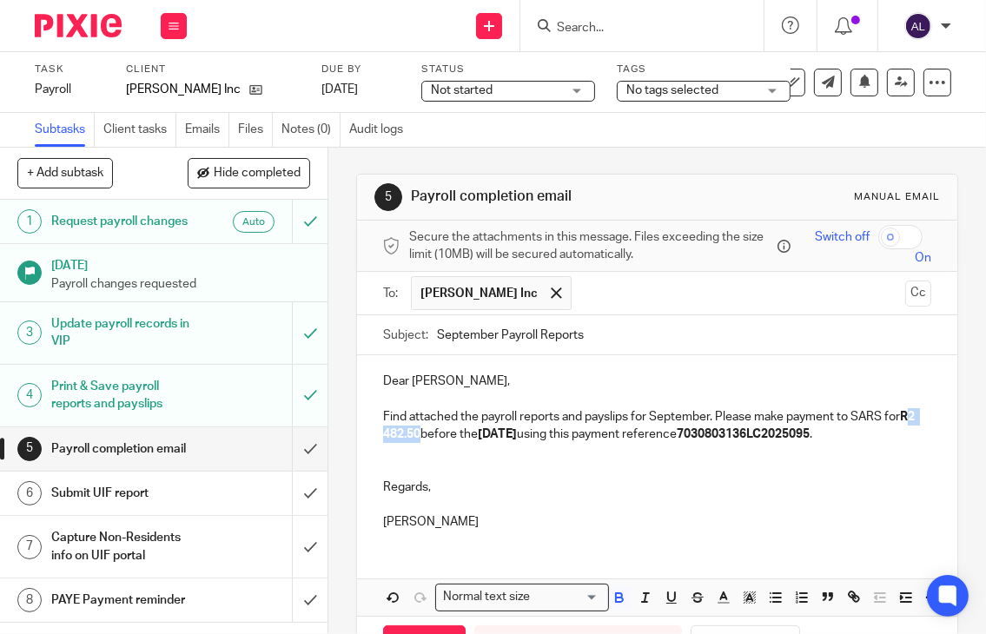
click at [386, 435] on p "Find attached the payroll reports and payslips for September. Please make payme…" at bounding box center [657, 426] width 549 height 36
click at [528, 435] on strong "07/08/2025" at bounding box center [527, 434] width 39 height 12
click at [577, 487] on p "Regards," at bounding box center [657, 487] width 549 height 17
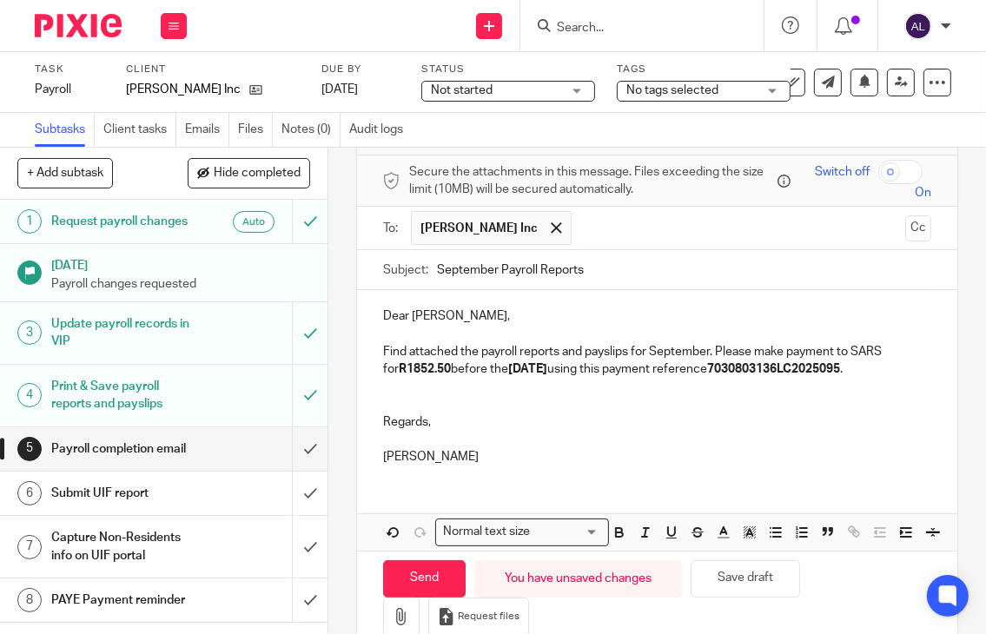
scroll to position [126, 0]
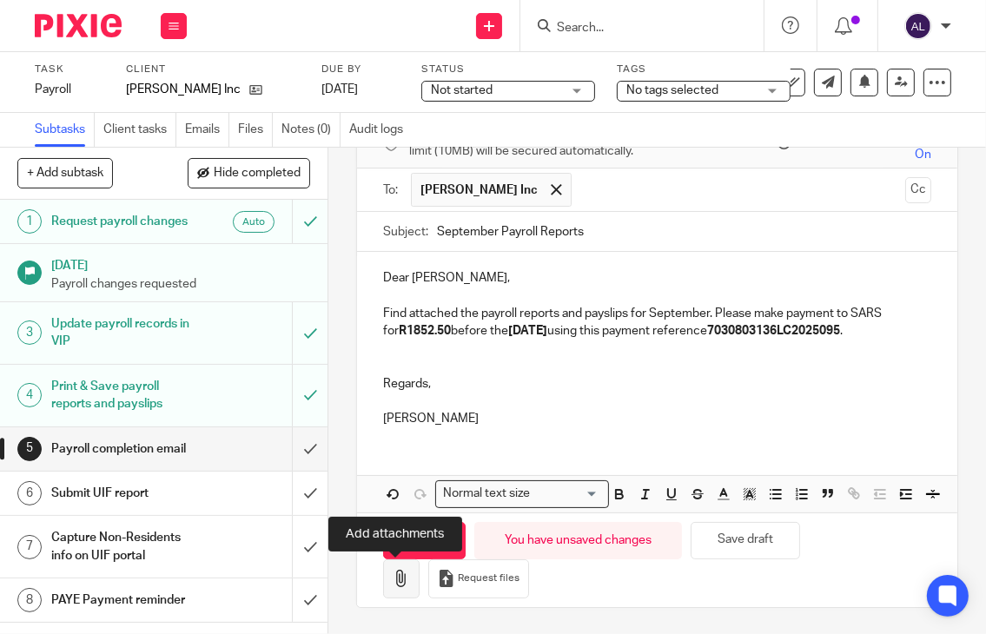
click at [403, 579] on button "button" at bounding box center [401, 578] width 36 height 39
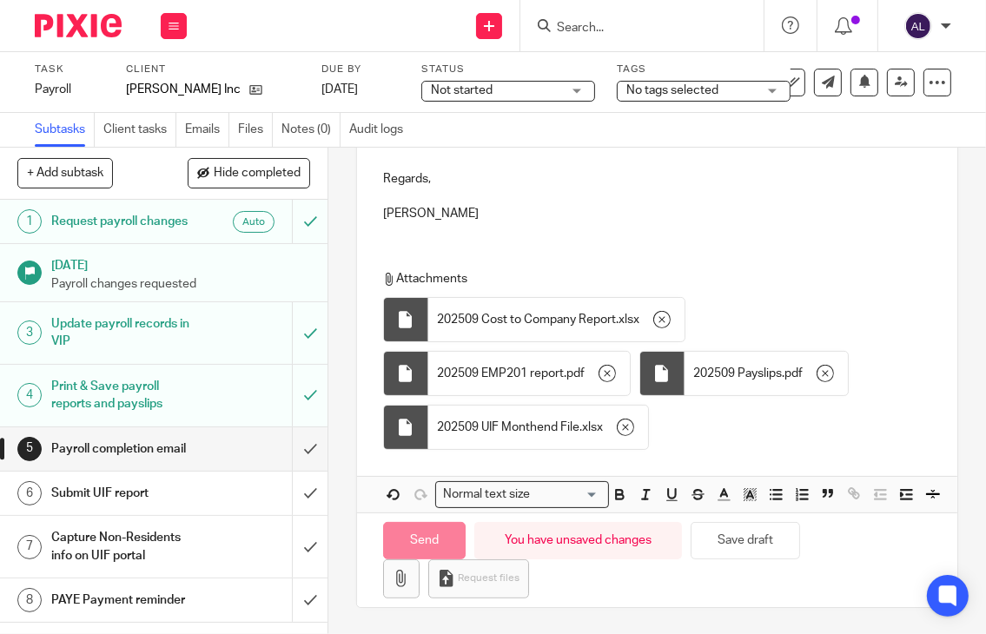
scroll to position [330, 0]
click at [421, 546] on input "Send" at bounding box center [424, 540] width 83 height 37
type input "Sent"
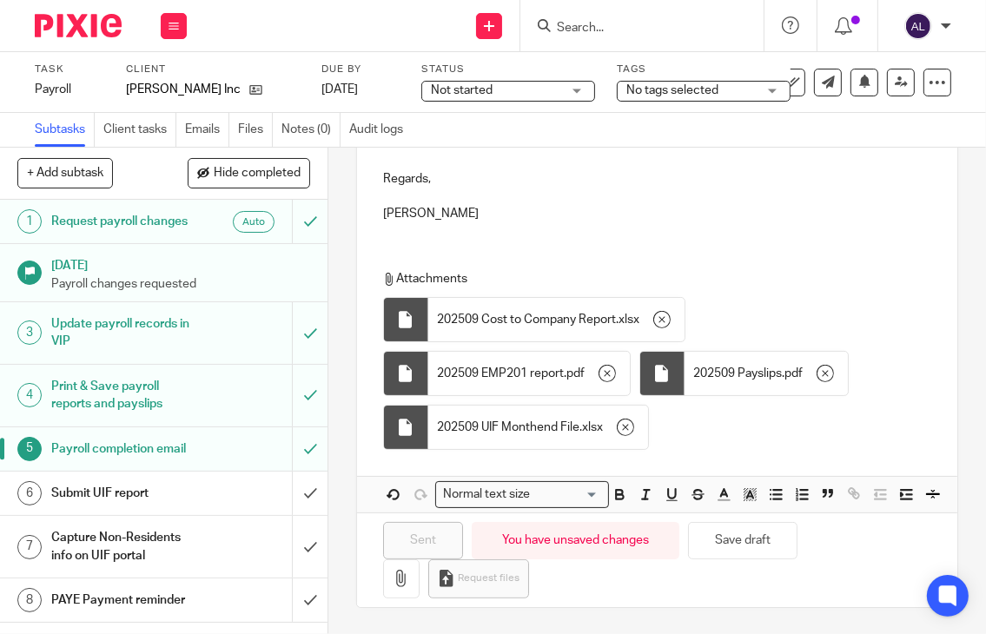
click at [737, 253] on div "Attachments 202509 Cost to Company Report . xlsx 202509 EMP201 report . pdf 202…" at bounding box center [657, 355] width 601 height 205
drag, startPoint x: 294, startPoint y: 517, endPoint x: 299, endPoint y: 545, distance: 28.3
click at [293, 515] on input "submit" at bounding box center [163, 493] width 327 height 43
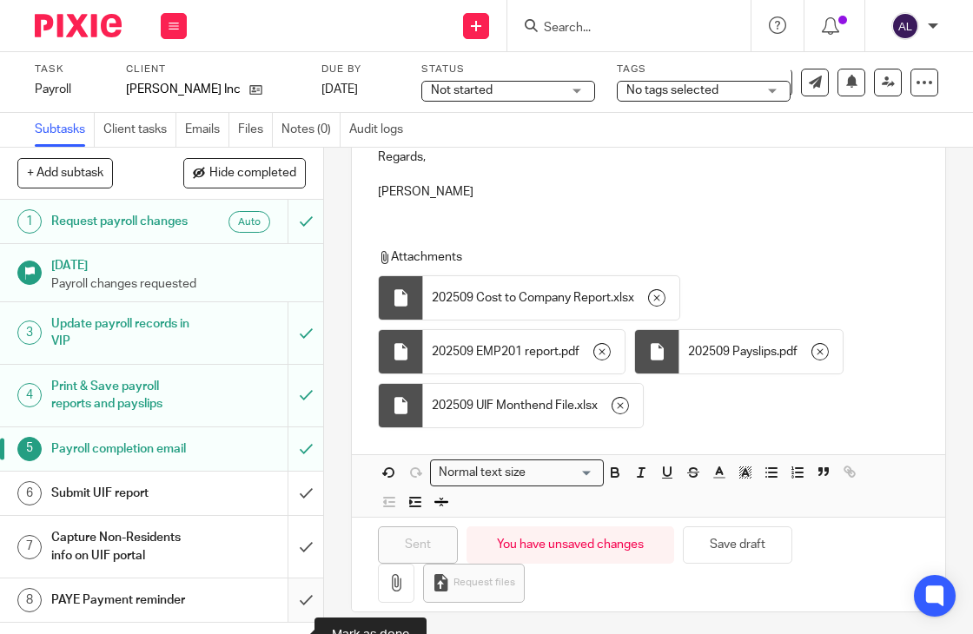
click at [299, 618] on input "submit" at bounding box center [161, 599] width 323 height 43
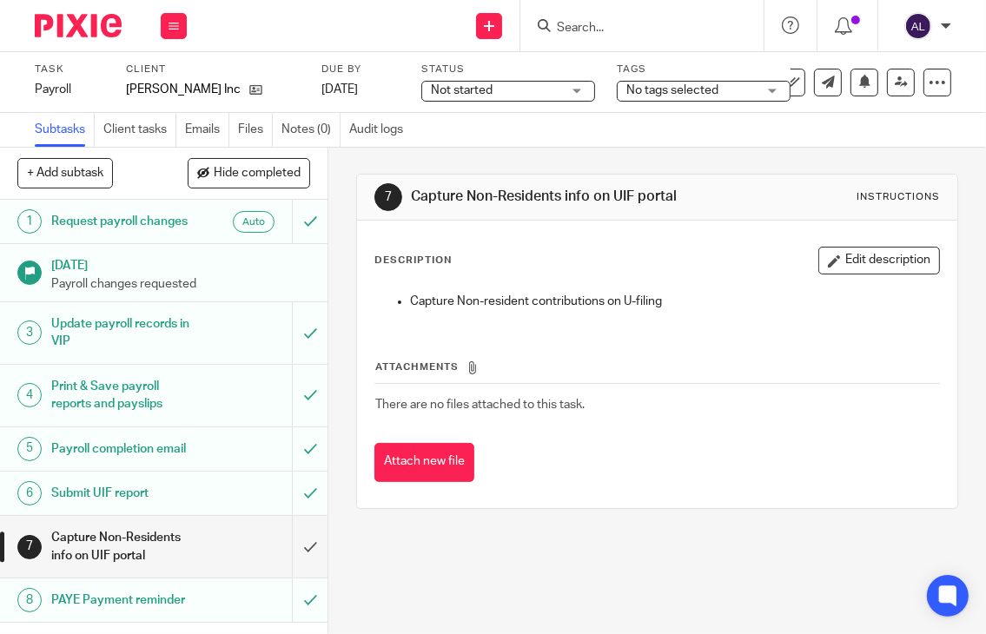
scroll to position [5, 0]
drag, startPoint x: 880, startPoint y: 85, endPoint x: 871, endPoint y: 89, distance: 9.4
click at [887, 85] on link at bounding box center [901, 83] width 28 height 28
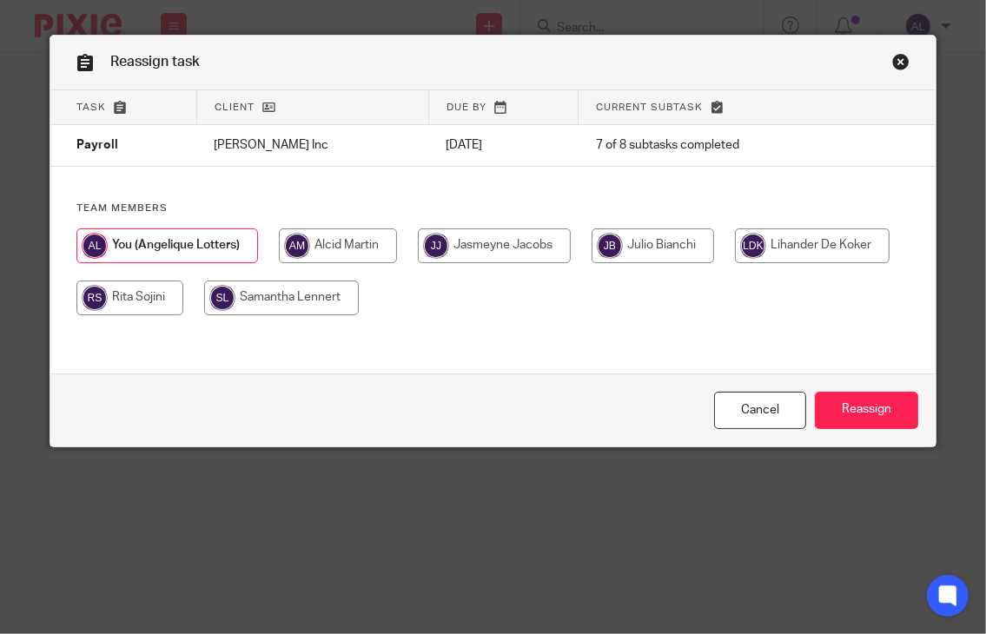
click at [460, 254] on input "radio" at bounding box center [494, 245] width 153 height 35
radio input "true"
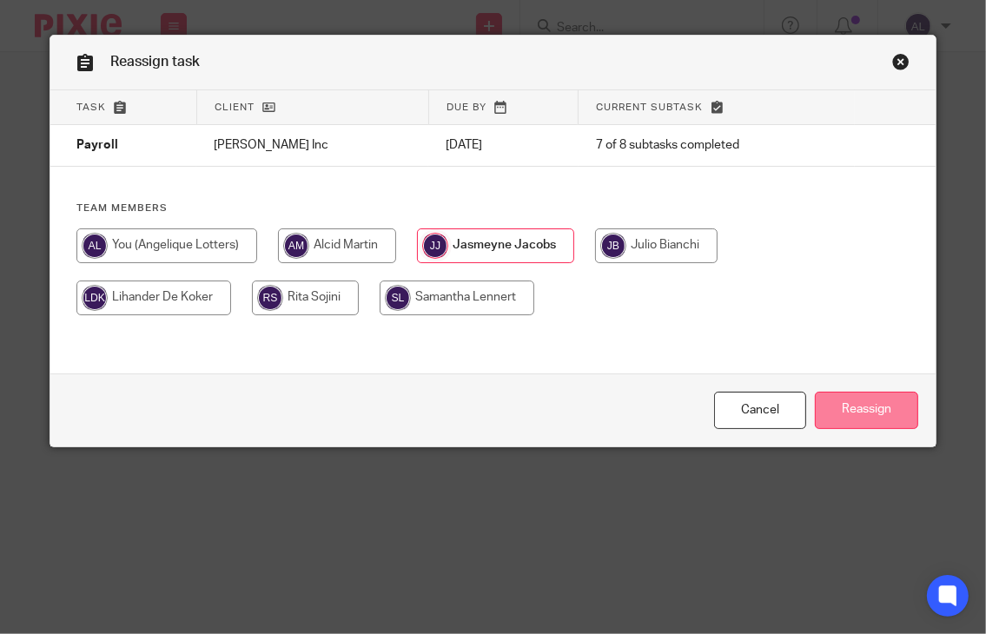
click at [848, 411] on input "Reassign" at bounding box center [866, 410] width 103 height 37
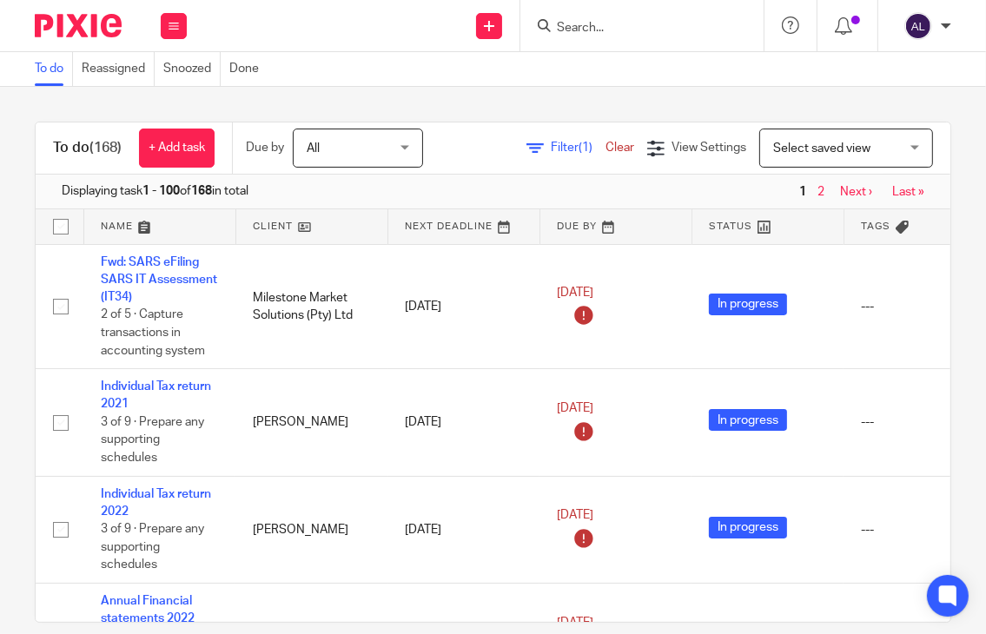
click at [632, 29] on input "Search" at bounding box center [633, 29] width 156 height 16
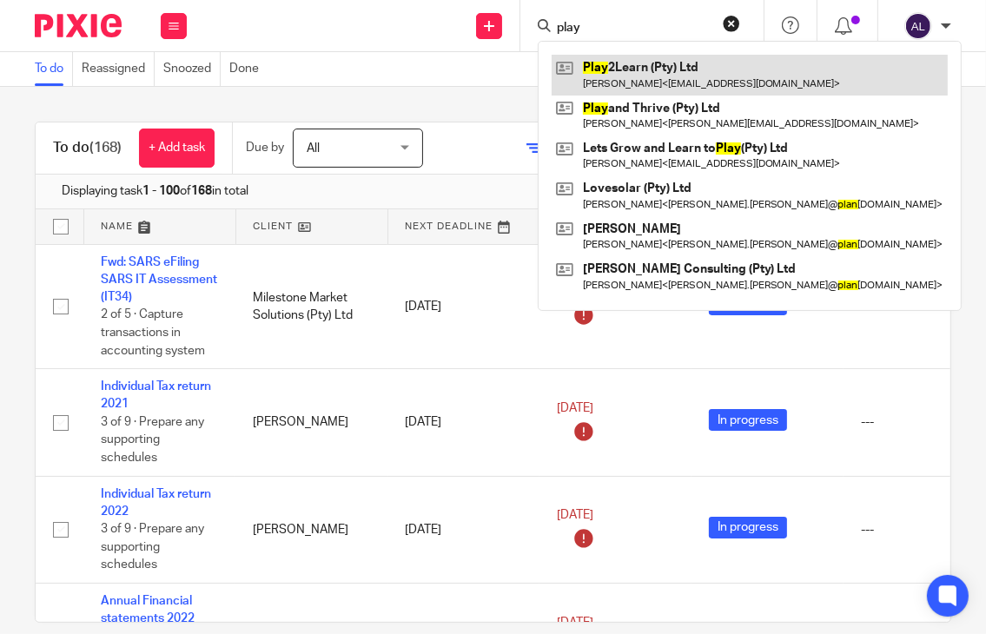
type input "play"
click at [683, 76] on link at bounding box center [750, 75] width 396 height 40
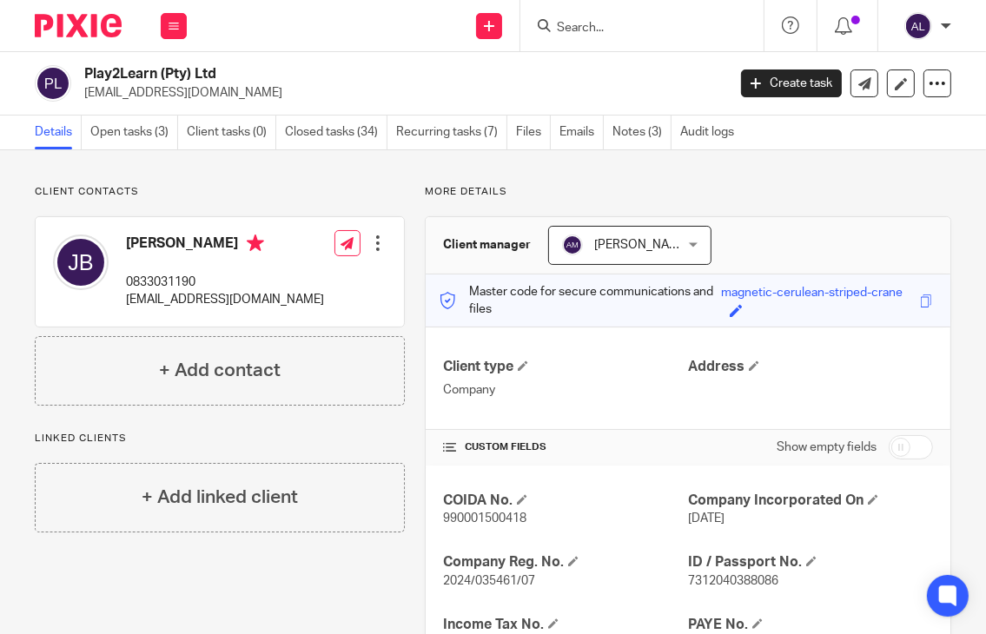
click at [167, 281] on p "0833031190" at bounding box center [225, 282] width 198 height 17
copy p "0833031190"
click at [257, 300] on p "[EMAIL_ADDRESS][DOMAIN_NAME]" at bounding box center [225, 299] width 198 height 17
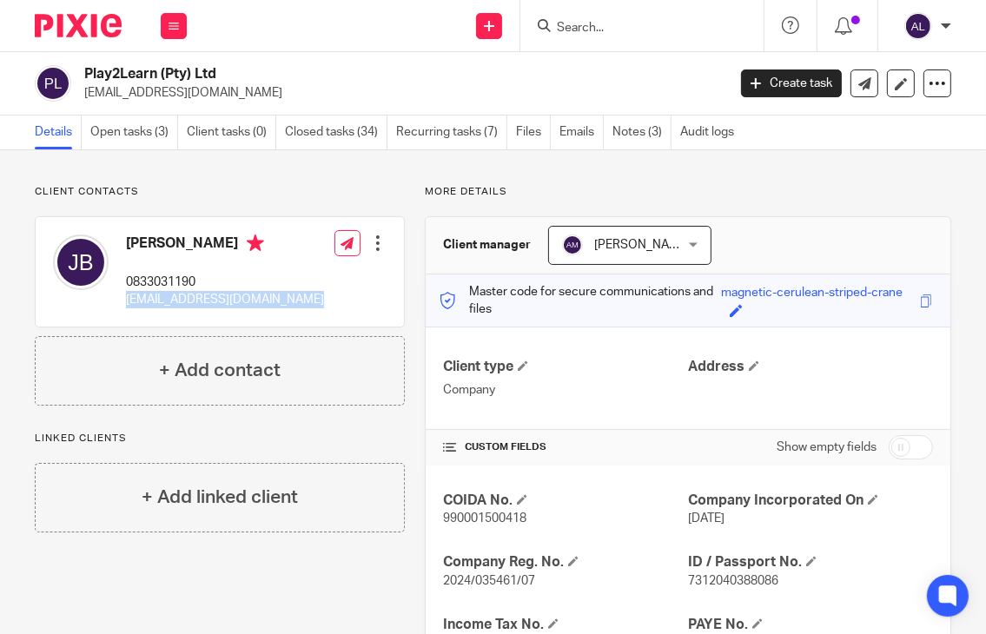
click at [257, 300] on p "[EMAIL_ADDRESS][DOMAIN_NAME]" at bounding box center [225, 299] width 198 height 17
copy div "[EMAIL_ADDRESS][DOMAIN_NAME]"
click at [589, 132] on link "Emails" at bounding box center [581, 133] width 44 height 34
click at [129, 129] on link "Open tasks (3)" at bounding box center [134, 133] width 88 height 34
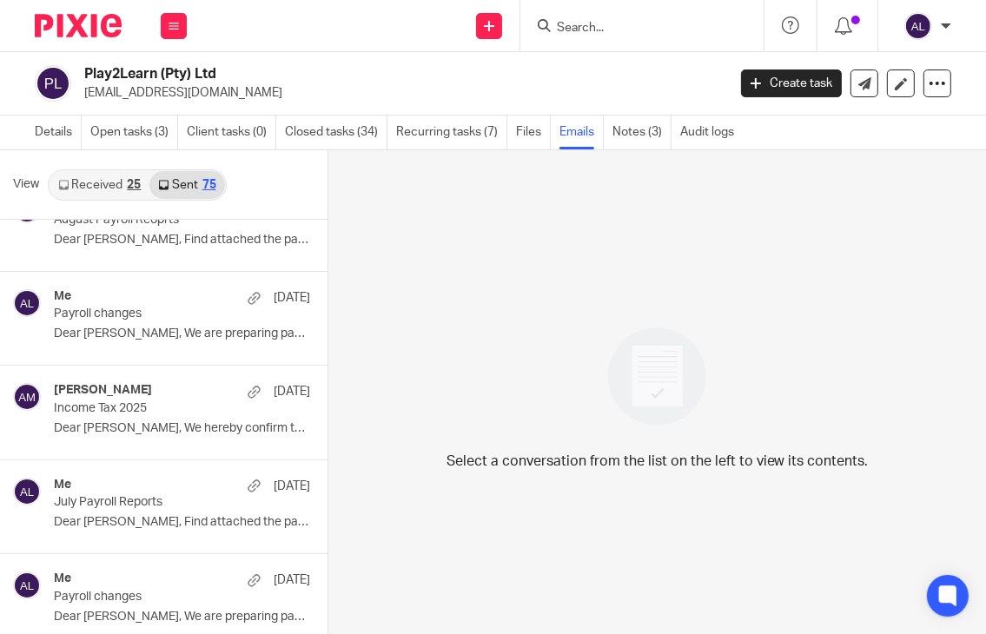
scroll to position [261, 0]
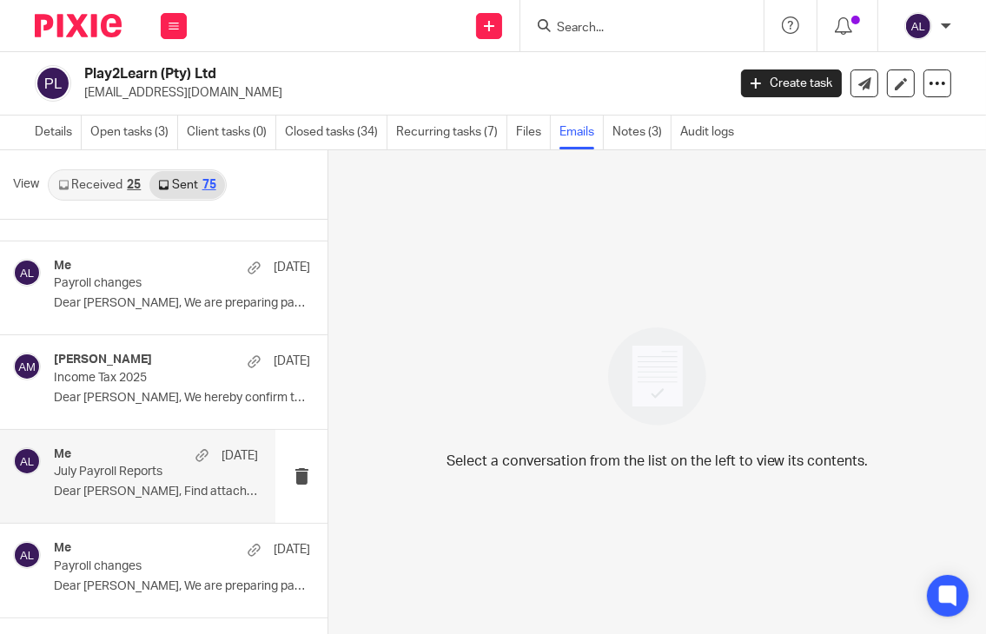
click at [147, 477] on p "July Payroll Reports" at bounding box center [135, 472] width 163 height 15
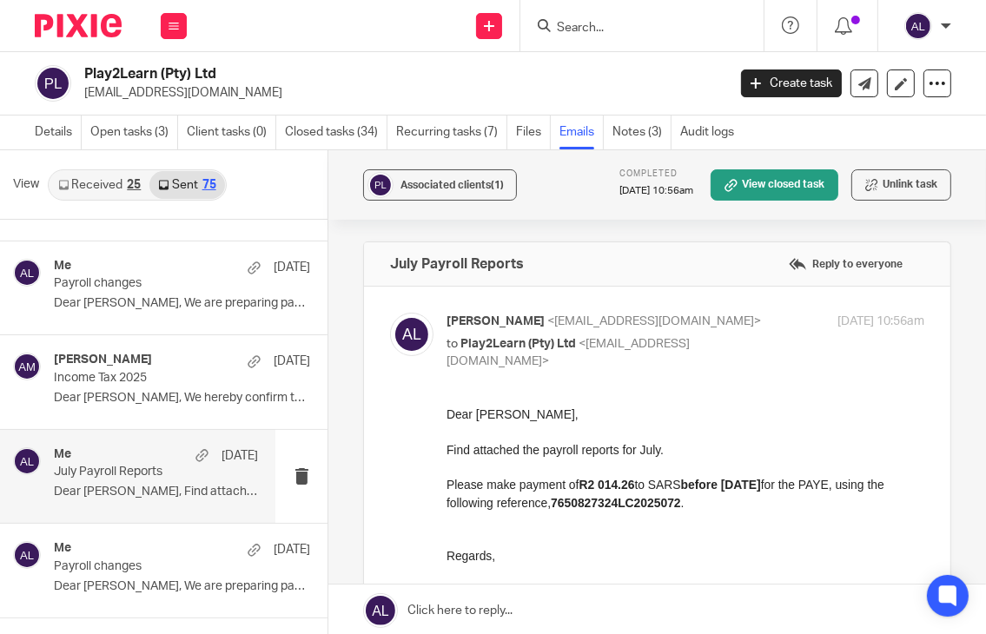
scroll to position [87, 0]
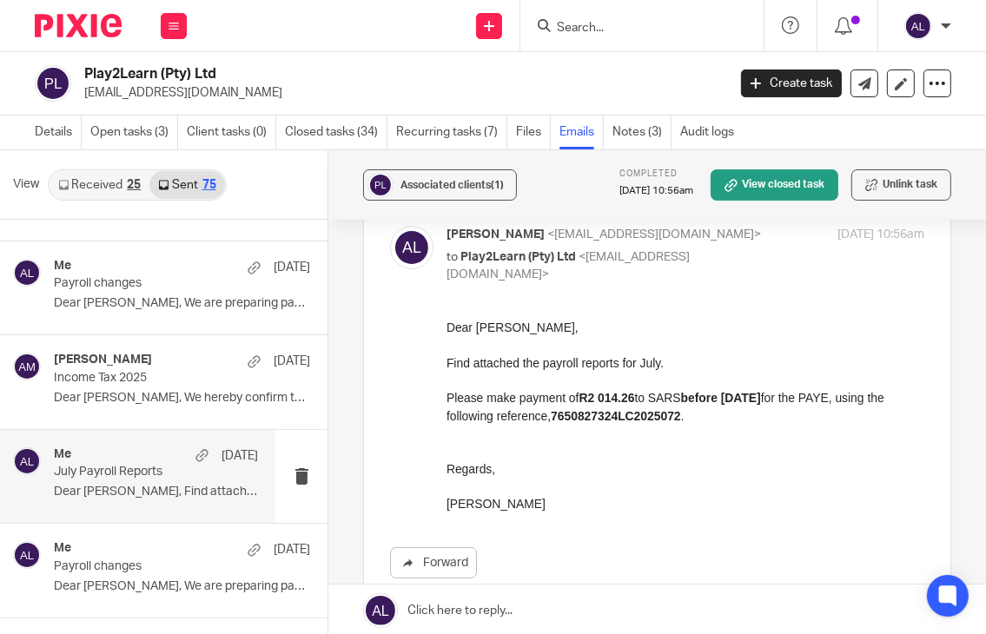
drag, startPoint x: 555, startPoint y: 501, endPoint x: 407, endPoint y: 320, distance: 234.0
click at [446, 320] on html "Dear [PERSON_NAME], Find attached the payroll reports for July. Please make pay…" at bounding box center [685, 415] width 478 height 195
copy div "Dear [PERSON_NAME], Find attached the payroll reports for July. Please make pay…"
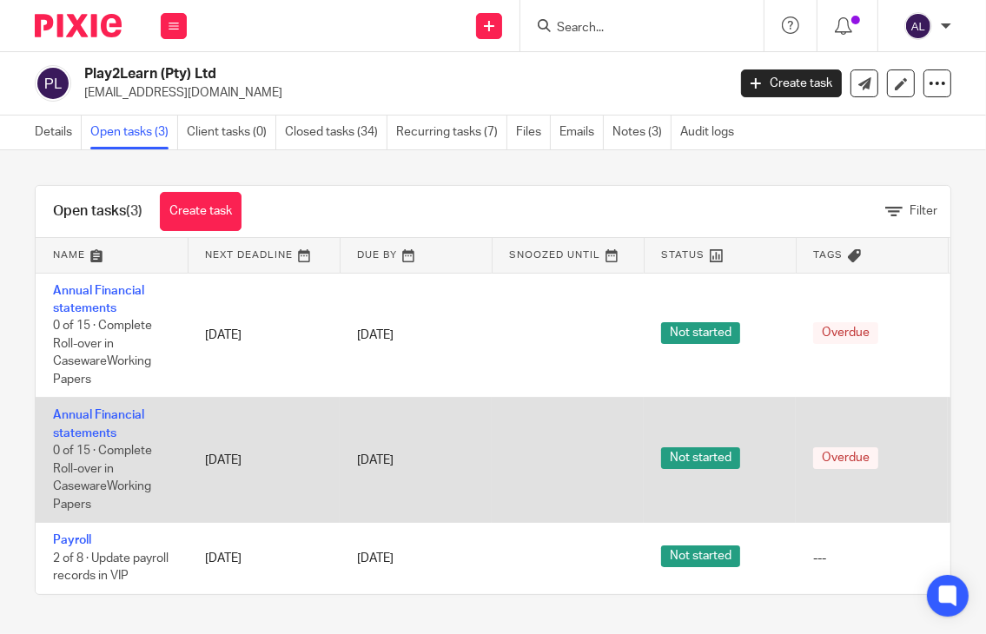
scroll to position [11, 0]
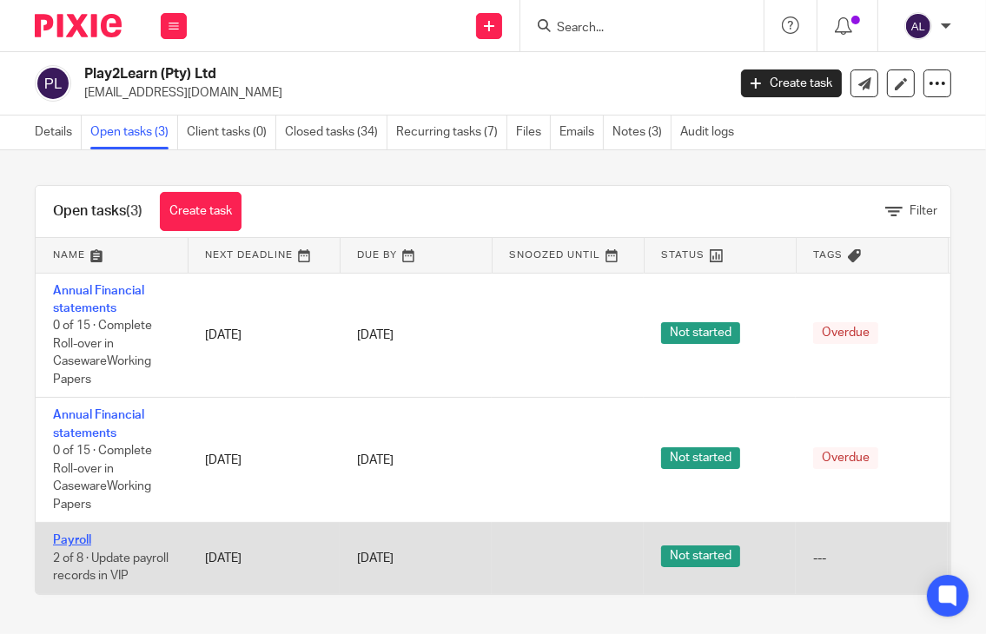
click at [76, 534] on link "Payroll" at bounding box center [72, 540] width 38 height 12
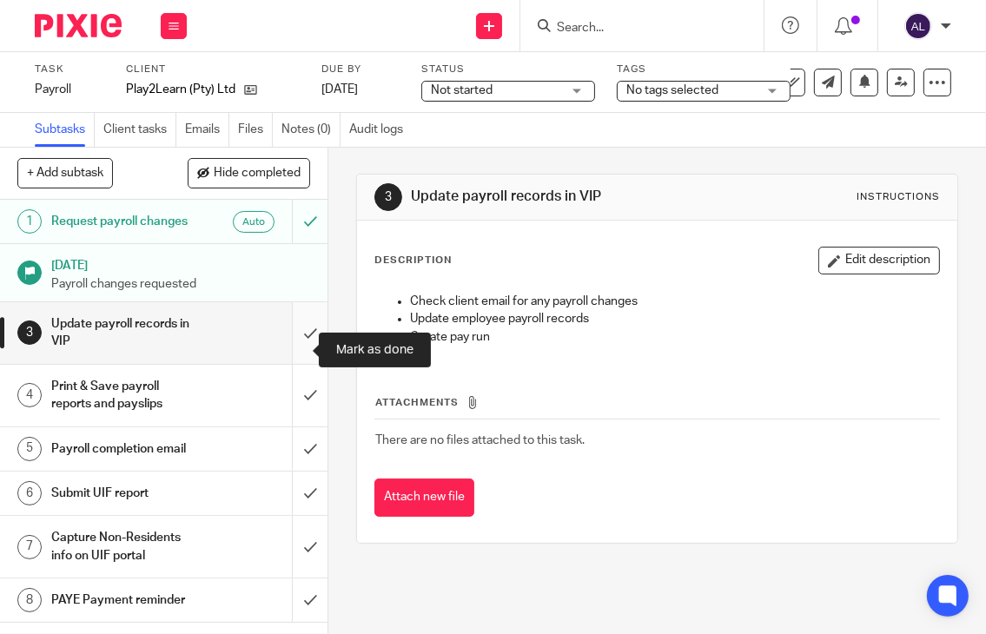
click at [282, 359] on input "submit" at bounding box center [163, 333] width 327 height 62
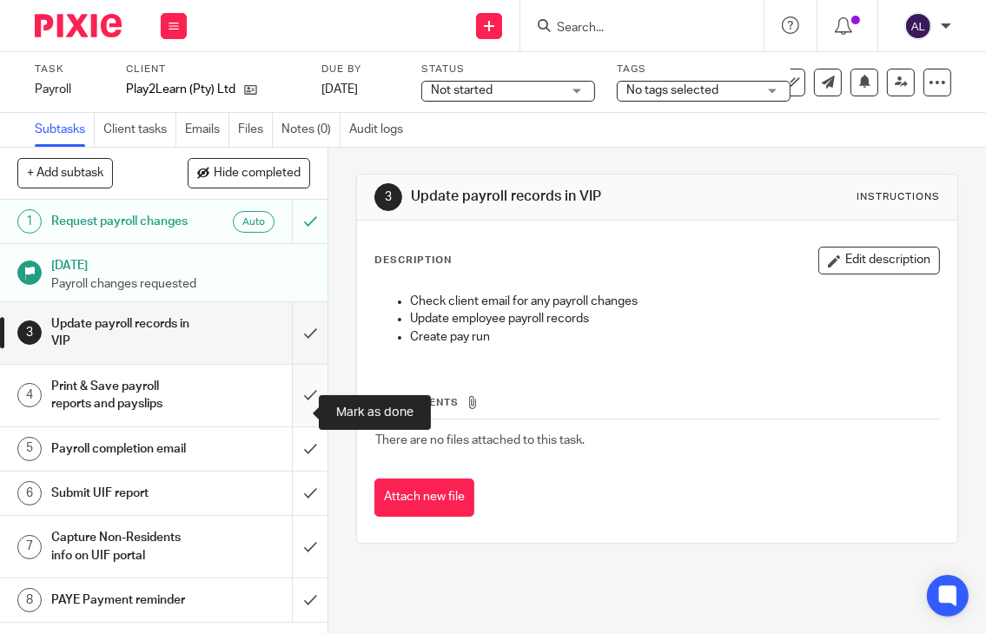
click at [296, 422] on input "submit" at bounding box center [163, 396] width 327 height 62
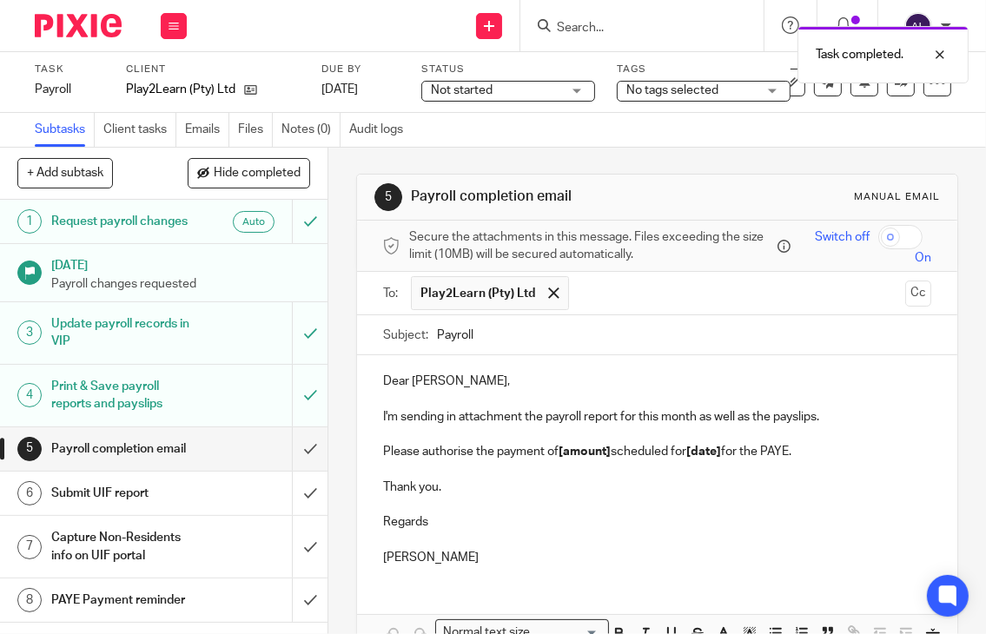
click at [437, 332] on input "Payroll" at bounding box center [684, 334] width 495 height 39
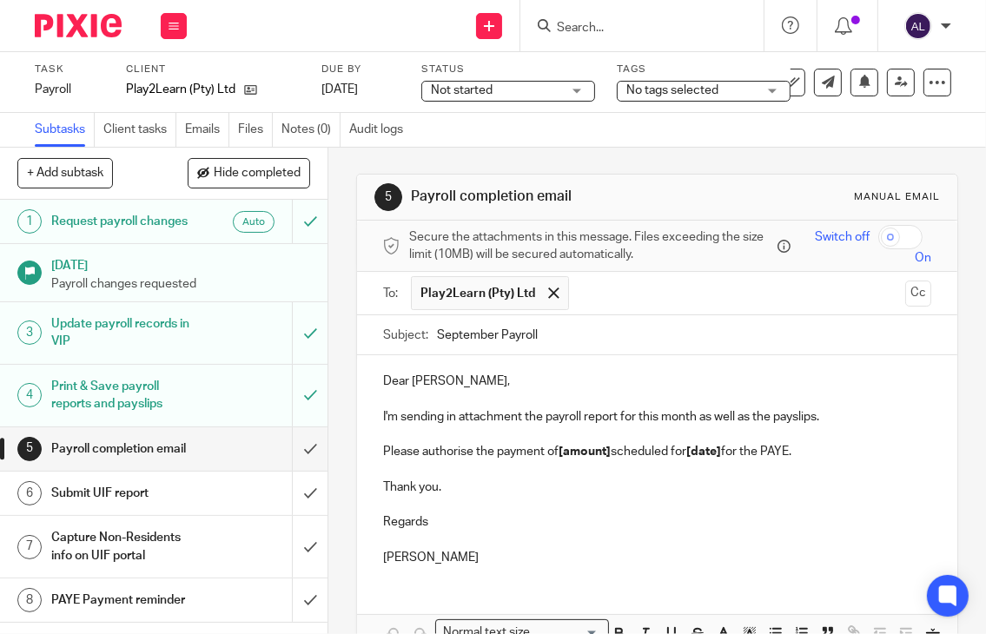
click at [554, 338] on input "September Payroll" at bounding box center [684, 334] width 495 height 39
type input "September Payroll Reports"
drag, startPoint x: 477, startPoint y: 557, endPoint x: 361, endPoint y: 372, distance: 218.1
click at [361, 372] on div "Dear Joanne, I'm sending in attachment the payroll report for this month as wel…" at bounding box center [657, 467] width 601 height 224
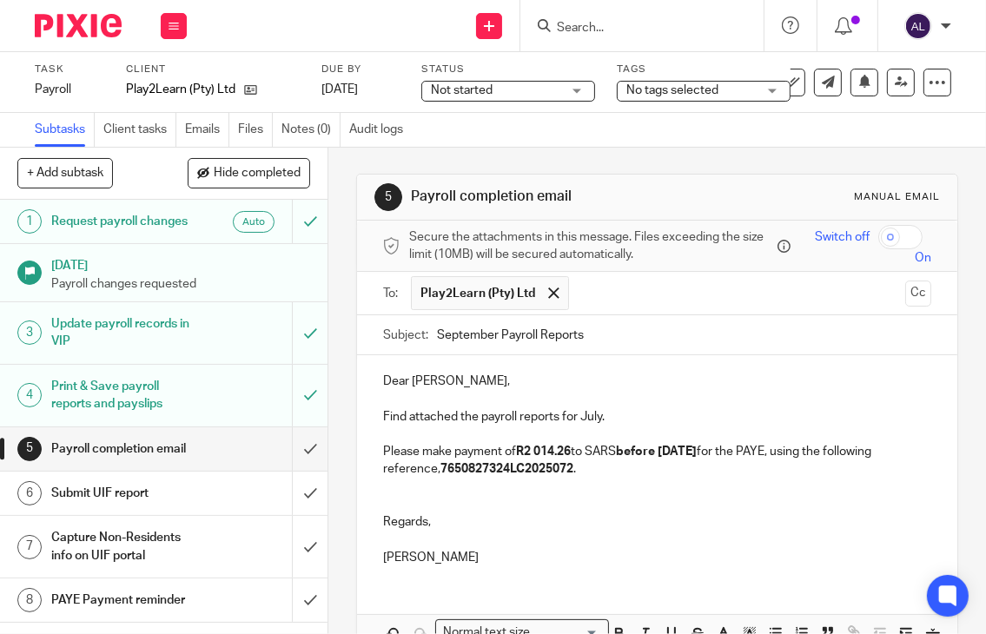
scroll to position [162, 0]
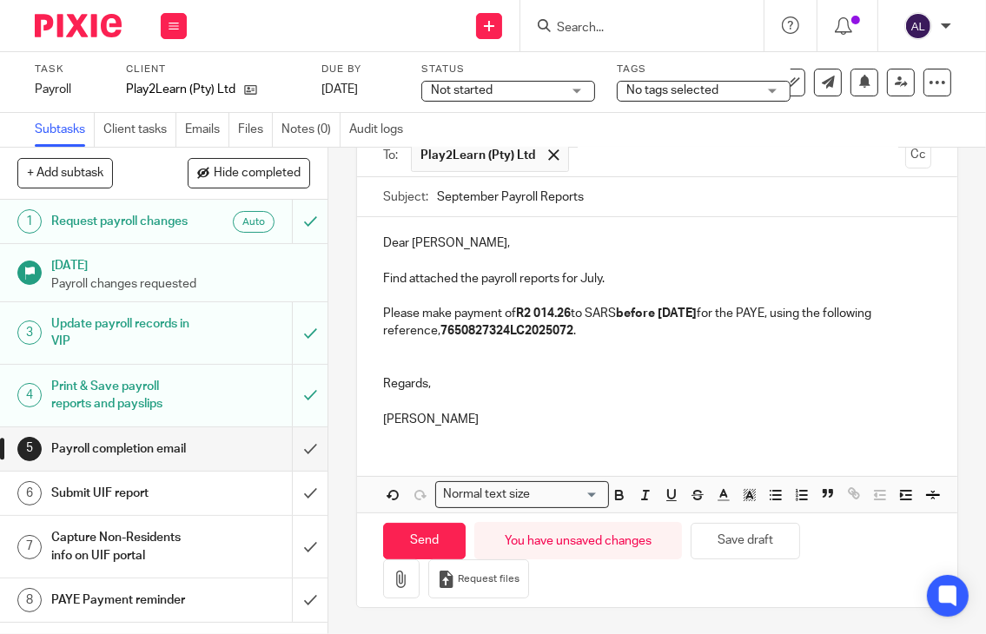
click at [585, 270] on p "Find attached the payroll reports for July." at bounding box center [657, 278] width 549 height 17
click at [497, 325] on strong "7650827324LC2025072" at bounding box center [506, 331] width 133 height 12
click at [497, 306] on p "Please make payment of R2 014.26 to SARS before 07/08/2025 for the PAYE, using …" at bounding box center [657, 323] width 549 height 36
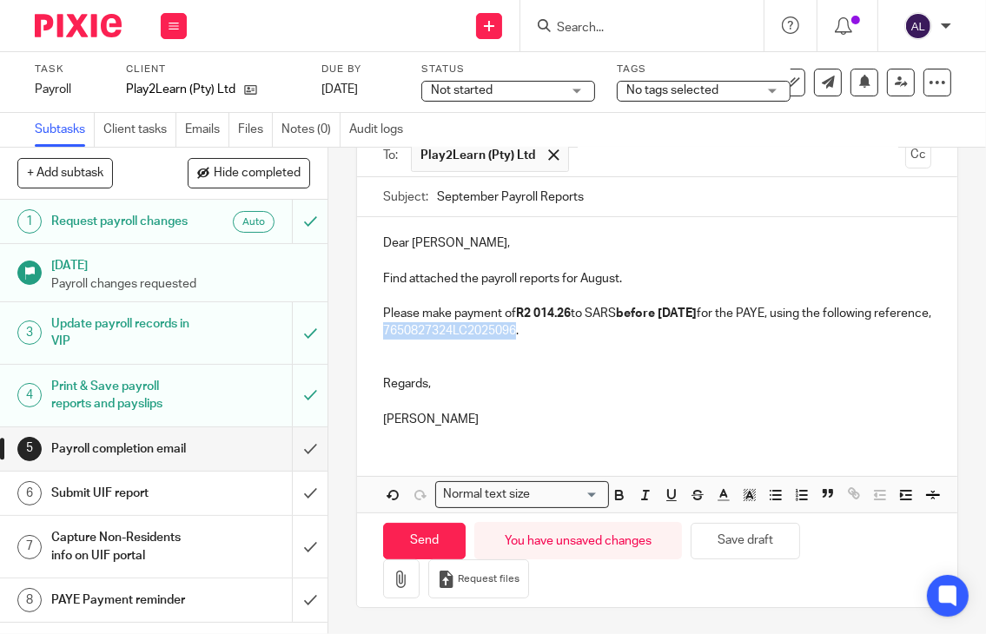
click at [497, 306] on p "Please make payment of R2 014.26 to SARS before 07/08/2025 for the PAYE, using …" at bounding box center [657, 323] width 549 height 36
drag, startPoint x: 571, startPoint y: 286, endPoint x: 521, endPoint y: 286, distance: 49.5
click at [521, 307] on strong "R2 014.26" at bounding box center [543, 313] width 55 height 12
click at [636, 375] on p "Regards," at bounding box center [657, 383] width 549 height 17
click at [725, 375] on p "Regards," at bounding box center [657, 383] width 549 height 17
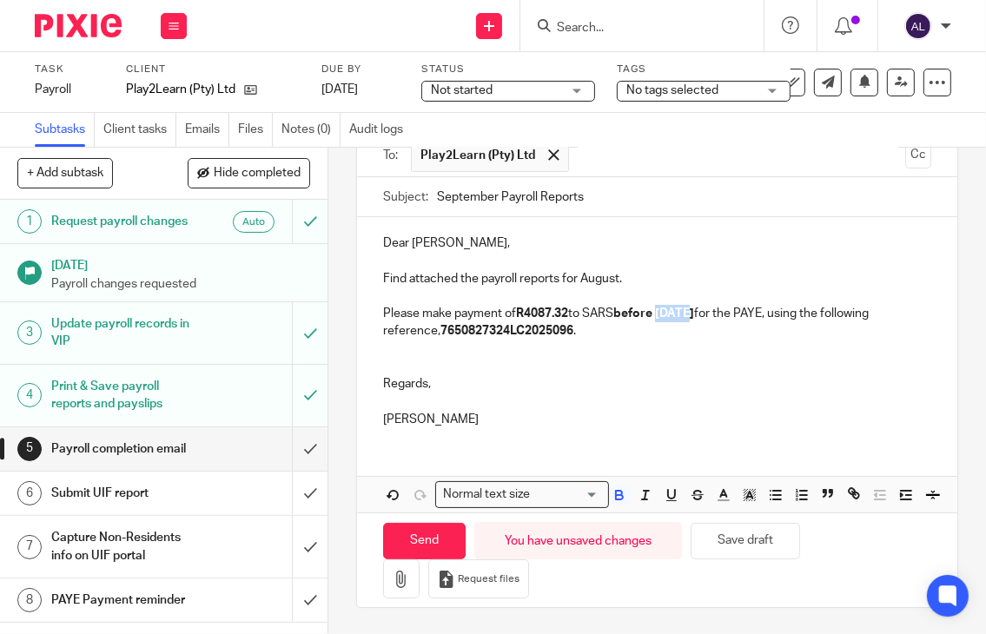
drag, startPoint x: 692, startPoint y: 289, endPoint x: 660, endPoint y: 293, distance: 32.3
click at [660, 307] on strong "before 07/08/2025" at bounding box center [653, 313] width 81 height 12
drag, startPoint x: 672, startPoint y: 284, endPoint x: 696, endPoint y: 354, distance: 74.2
click at [671, 307] on strong "before 10/10/2025" at bounding box center [653, 313] width 81 height 12
click at [631, 307] on strong "before 07/10/2025" at bounding box center [653, 313] width 81 height 12
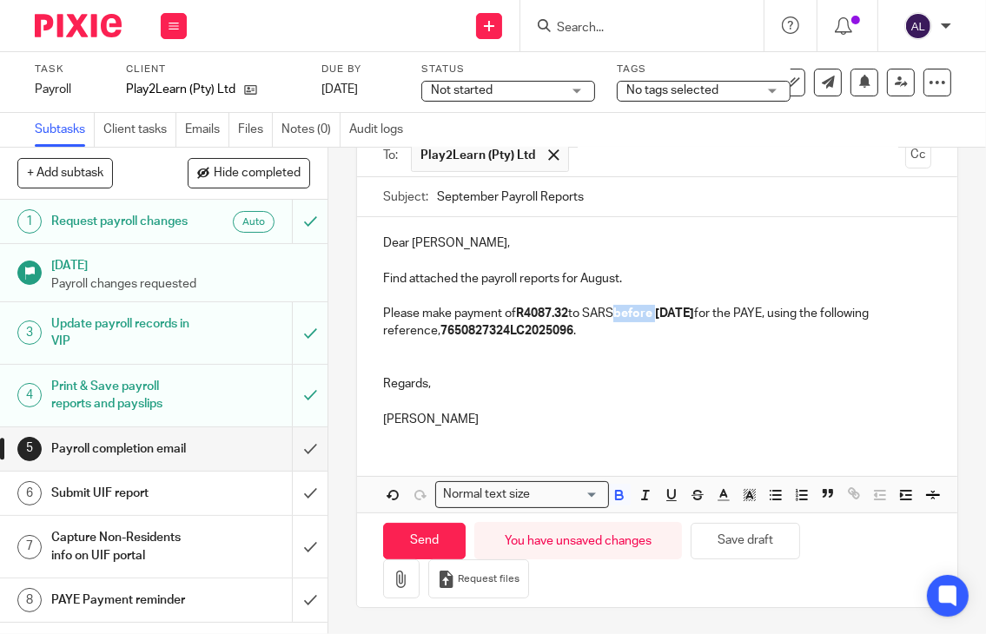
click at [631, 307] on strong "before 07/10/2025" at bounding box center [653, 313] width 81 height 12
click at [640, 340] on p at bounding box center [657, 348] width 549 height 17
click at [589, 270] on p "Find attached the payroll reports for August." at bounding box center [657, 278] width 549 height 17
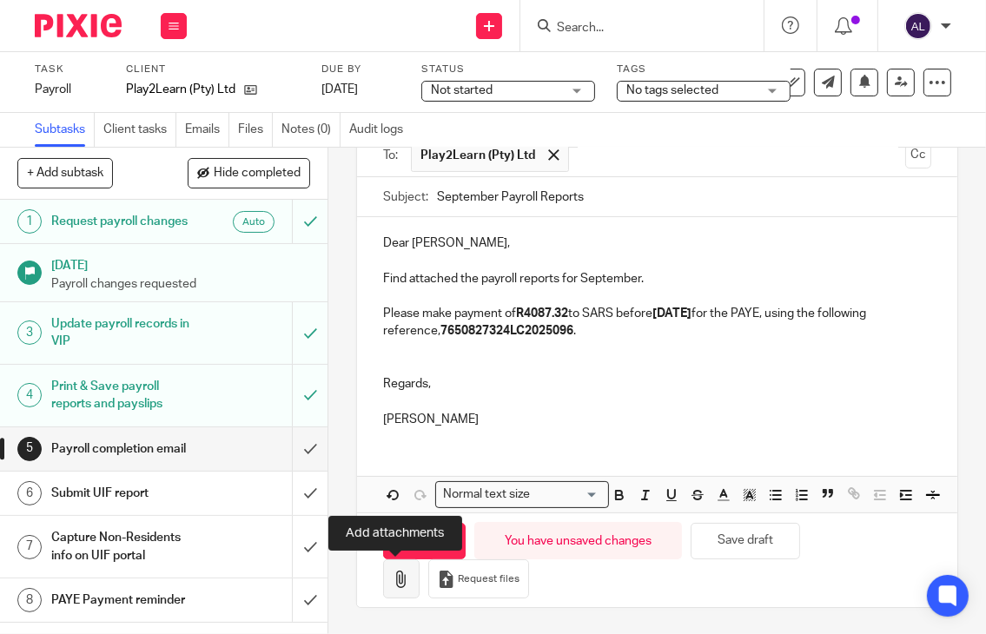
click at [403, 588] on button "button" at bounding box center [401, 578] width 36 height 39
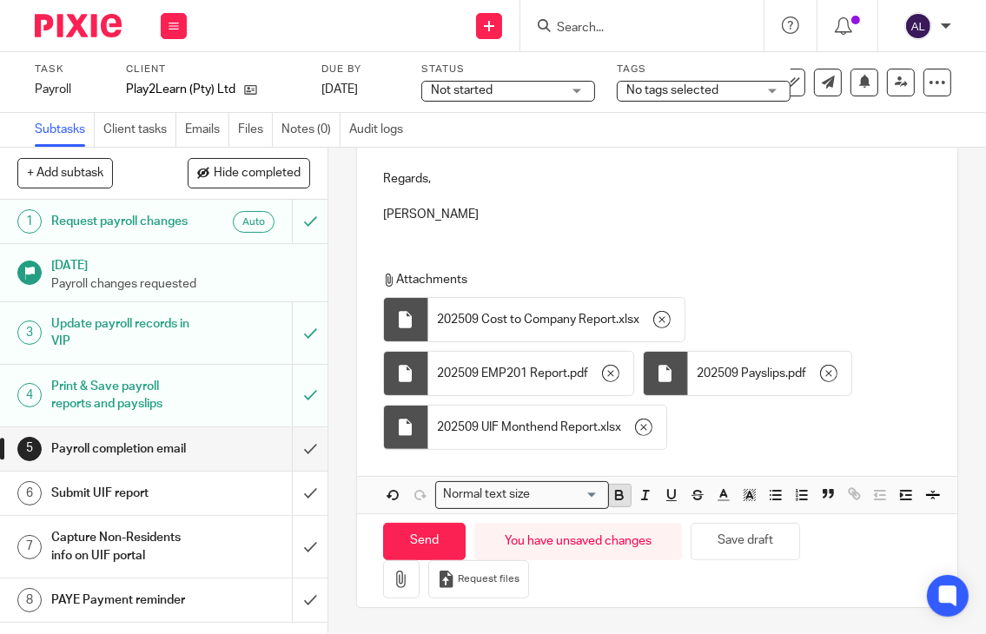
scroll to position [366, 0]
click at [451, 538] on input "Send" at bounding box center [424, 541] width 83 height 37
type input "Sent"
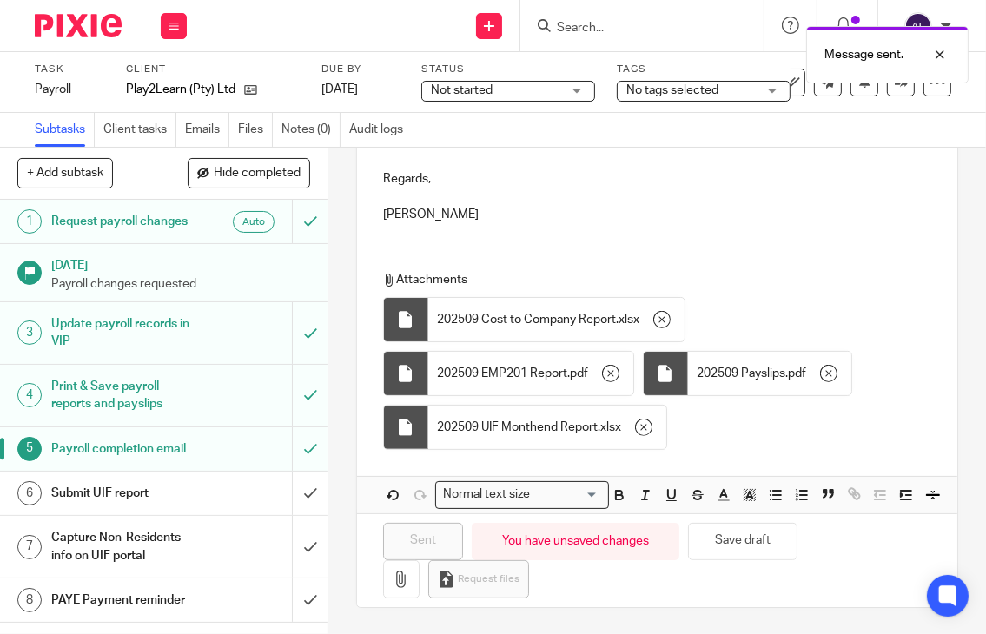
scroll to position [5, 0]
click at [290, 515] on input "submit" at bounding box center [163, 493] width 327 height 43
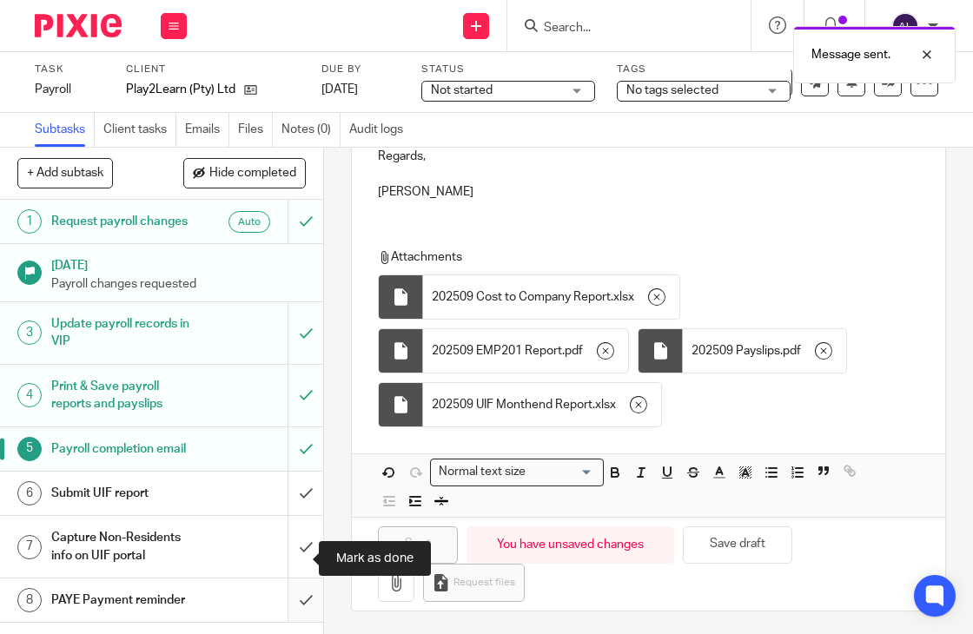
click at [286, 607] on input "submit" at bounding box center [161, 599] width 323 height 43
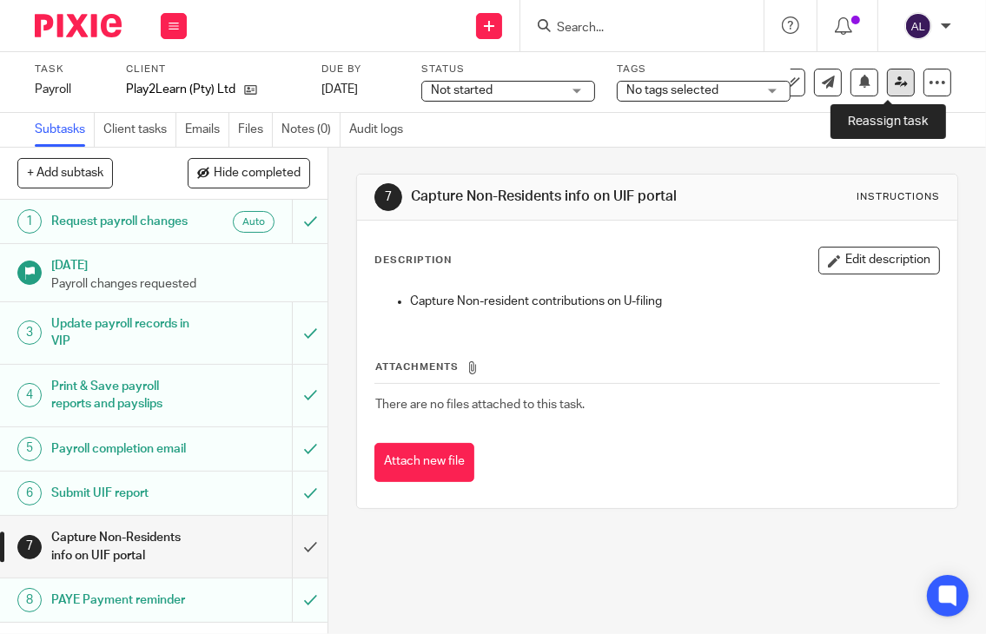
click at [895, 88] on icon at bounding box center [901, 82] width 13 height 13
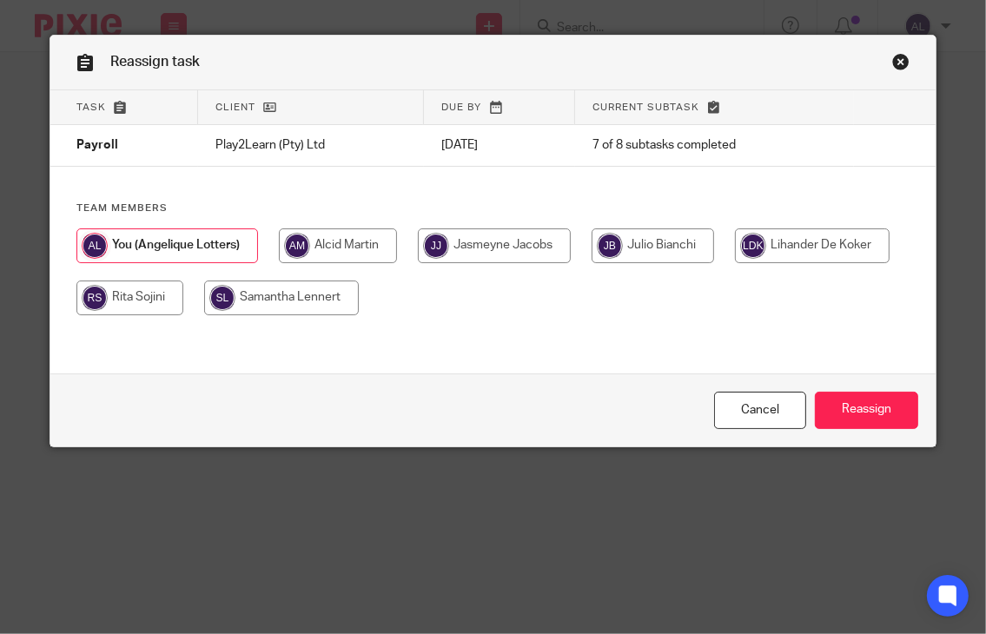
click at [535, 248] on input "radio" at bounding box center [494, 245] width 153 height 35
radio input "true"
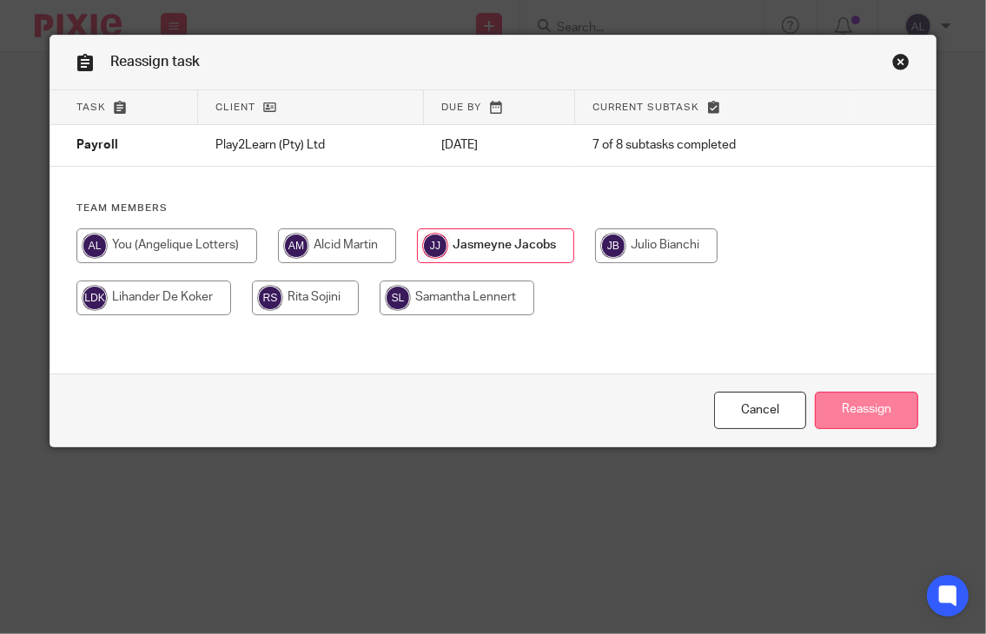
click at [837, 400] on input "Reassign" at bounding box center [866, 410] width 103 height 37
